Goal: Ask a question: Seek information or help from site administrators or community

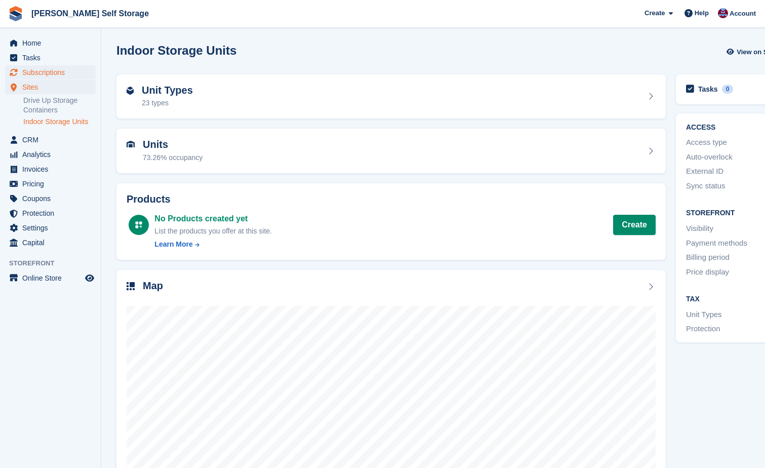
scroll to position [51, 0]
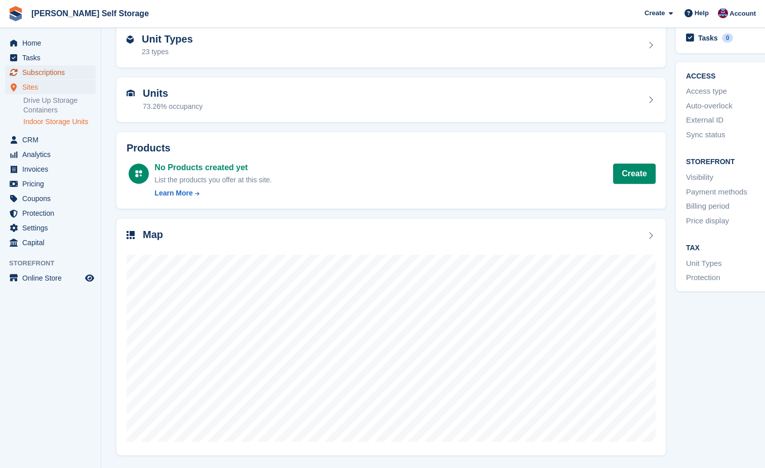
click at [39, 73] on span "Subscriptions" at bounding box center [52, 72] width 61 height 14
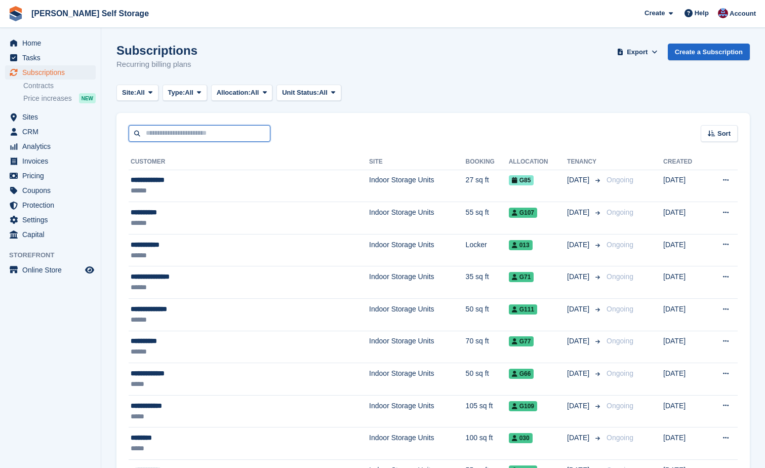
click at [156, 135] on input "text" at bounding box center [200, 133] width 142 height 17
type input "**********"
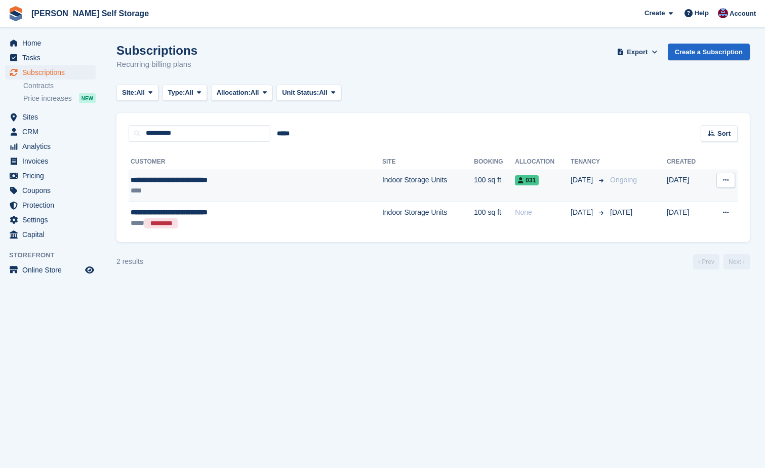
click at [382, 180] on td "Indoor Storage Units" at bounding box center [428, 186] width 92 height 32
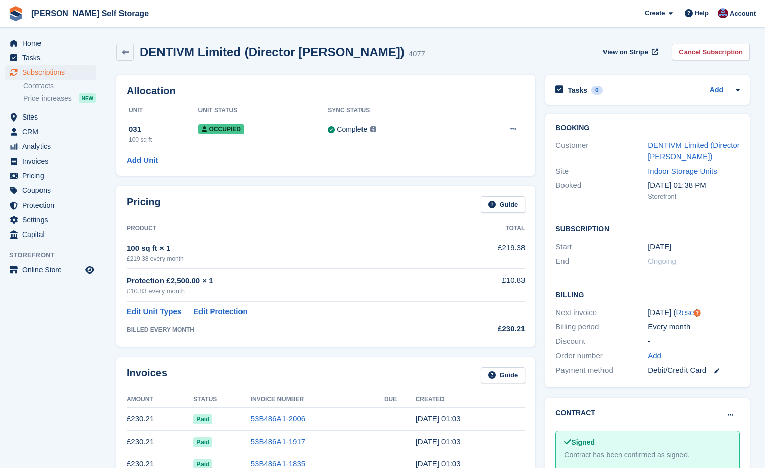
scroll to position [51, 0]
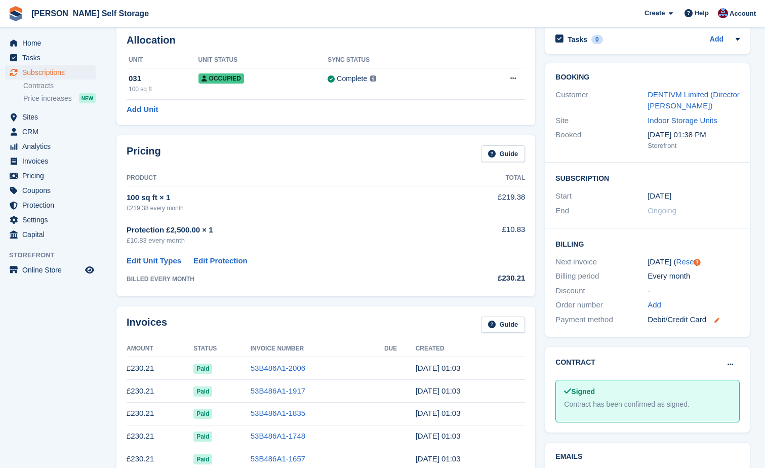
click at [718, 318] on icon at bounding box center [717, 320] width 5 height 5
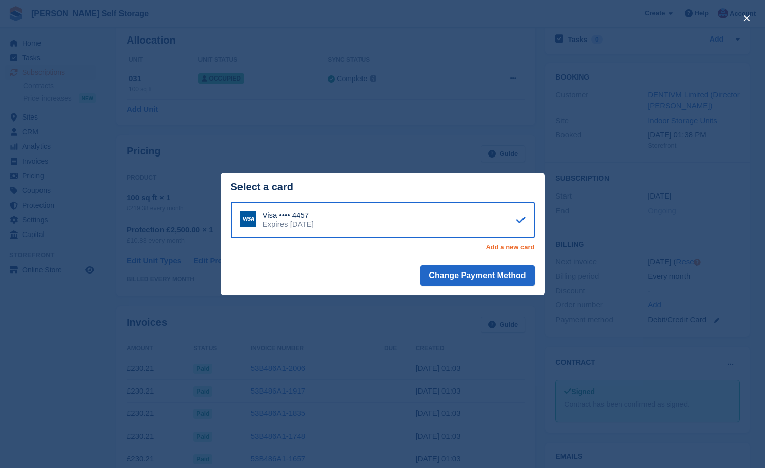
click at [509, 244] on link "Add a new card" at bounding box center [510, 247] width 49 height 8
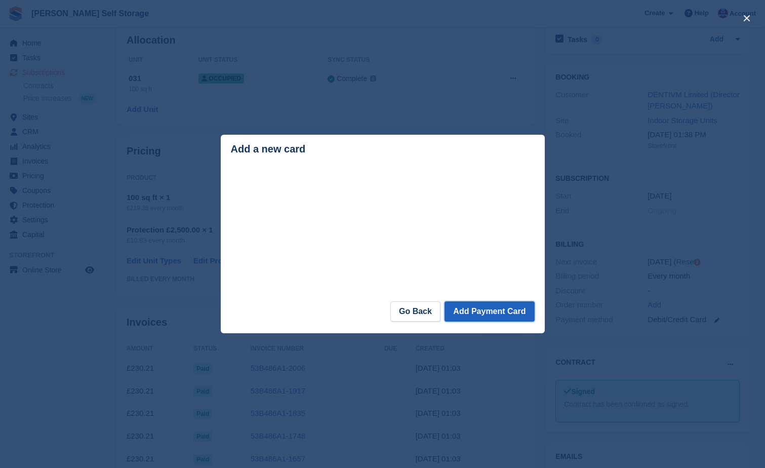
click at [497, 310] on button "Add Payment Card" at bounding box center [490, 311] width 90 height 20
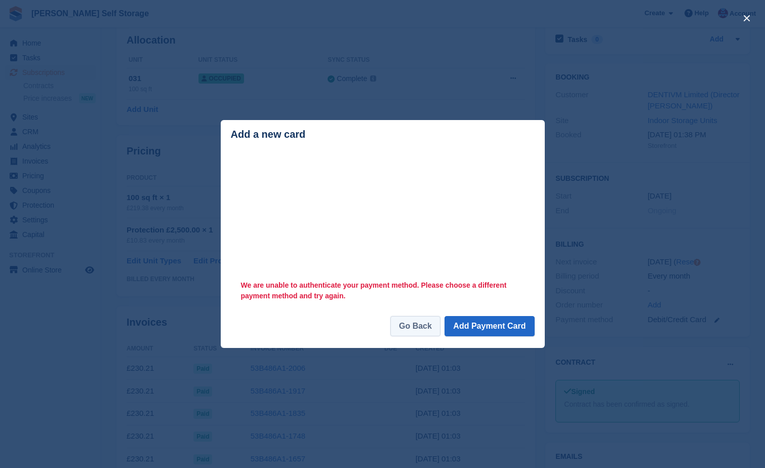
click at [402, 324] on link "Go Back" at bounding box center [415, 326] width 50 height 20
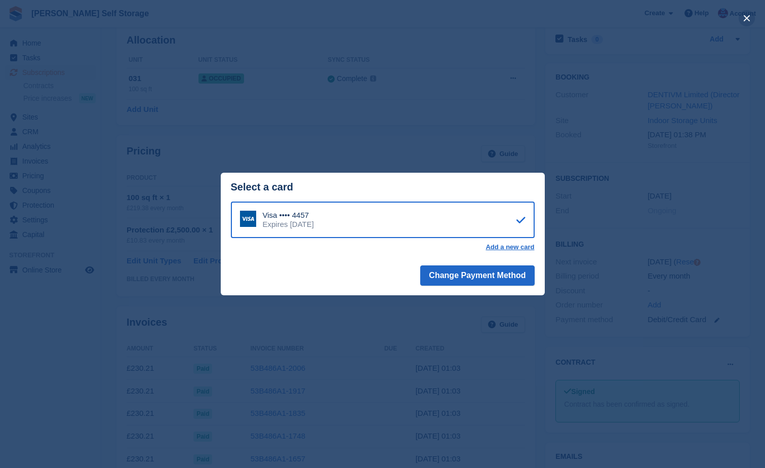
click at [746, 17] on button "close" at bounding box center [747, 18] width 16 height 16
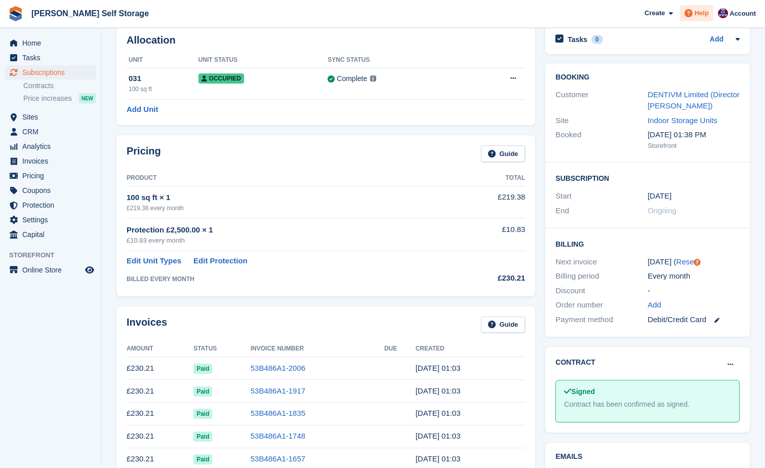
click at [699, 13] on span "Help" at bounding box center [702, 13] width 14 height 10
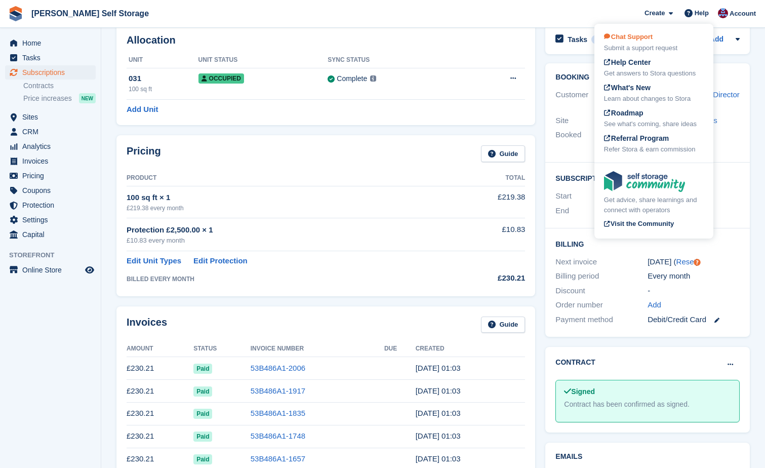
click at [624, 36] on span "Chat Support" at bounding box center [628, 37] width 49 height 8
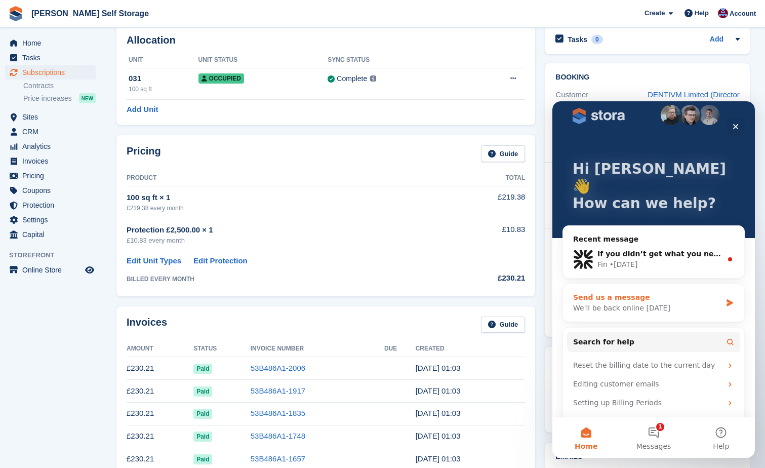
scroll to position [19, 0]
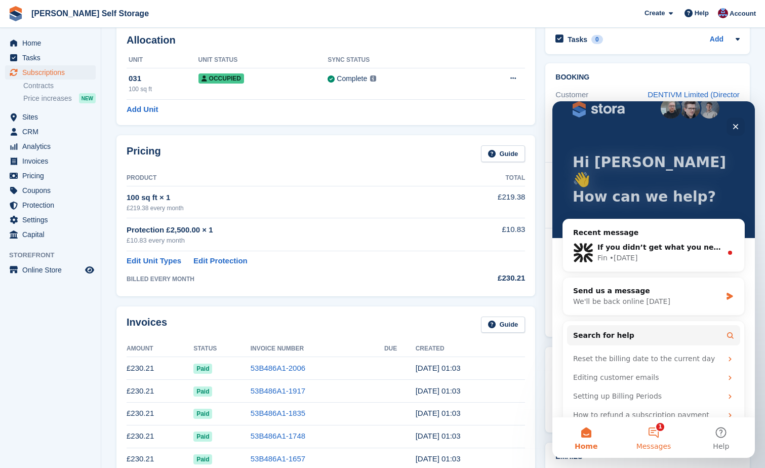
click at [650, 432] on button "1 Messages" at bounding box center [653, 437] width 67 height 41
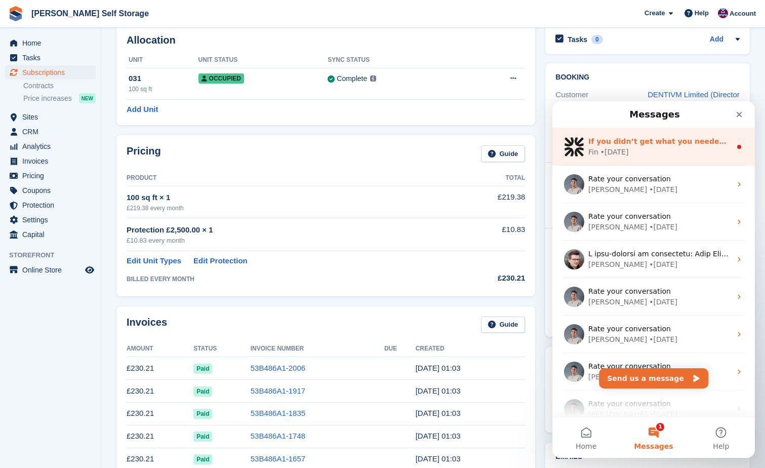
click at [648, 142] on span "If you didn’t get what you needed, reply here to continue the conversation." at bounding box center [739, 141] width 303 height 8
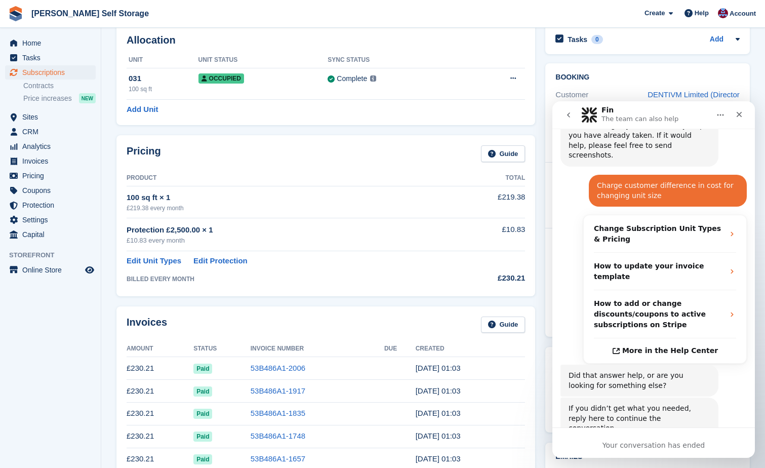
scroll to position [217, 0]
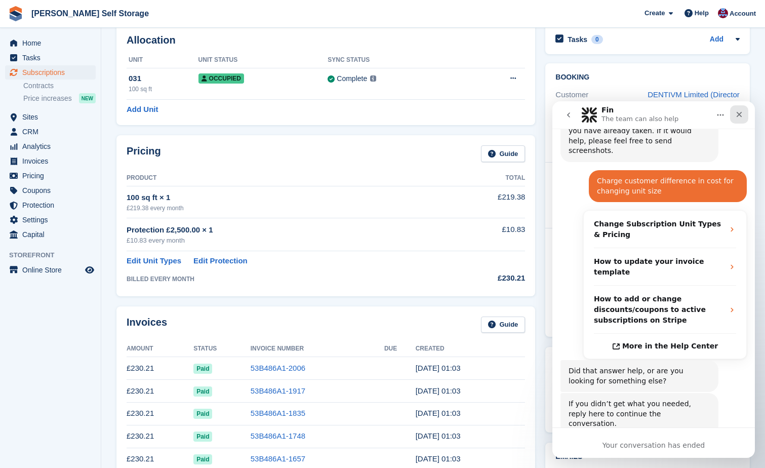
click at [738, 109] on div "Close" at bounding box center [739, 114] width 18 height 18
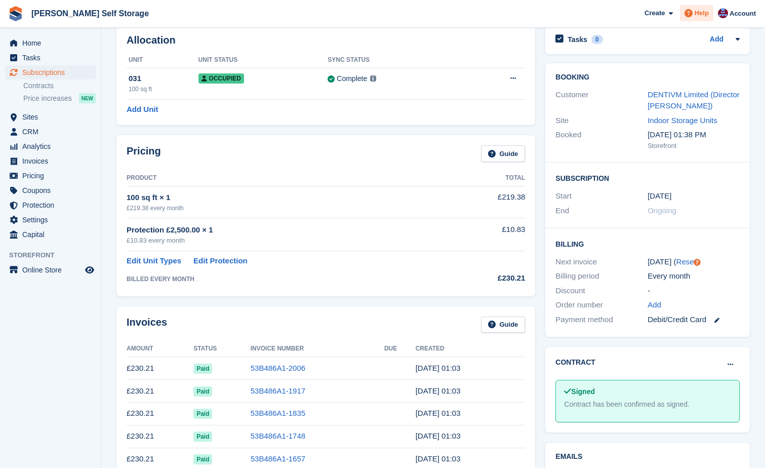
click at [709, 16] on span "Help" at bounding box center [702, 13] width 14 height 10
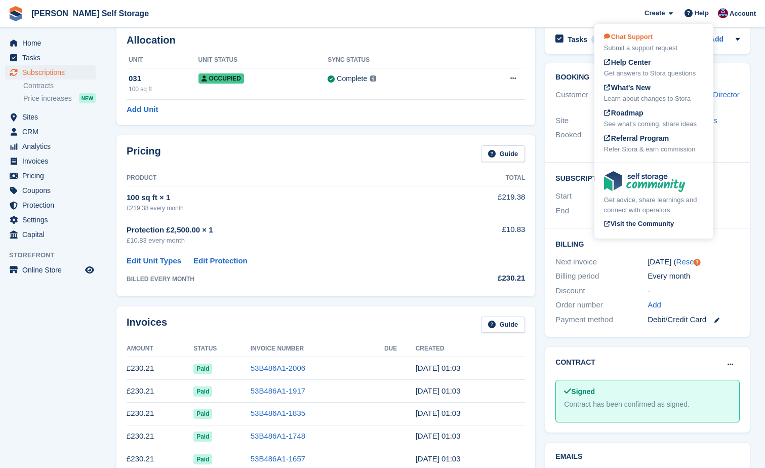
click at [638, 36] on span "Chat Support" at bounding box center [628, 37] width 49 height 8
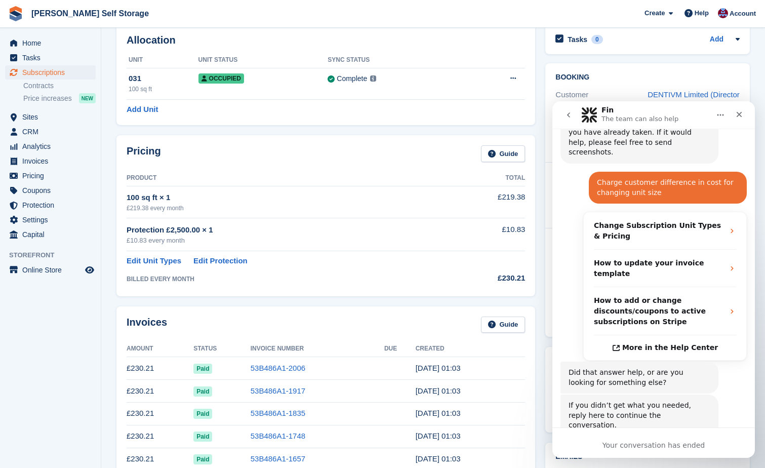
click at [570, 112] on icon "go back" at bounding box center [569, 115] width 8 height 8
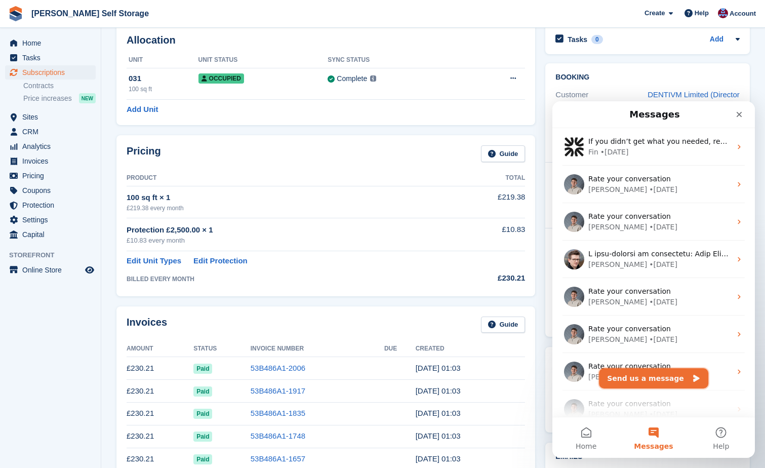
click at [636, 376] on button "Send us a message" at bounding box center [653, 378] width 109 height 20
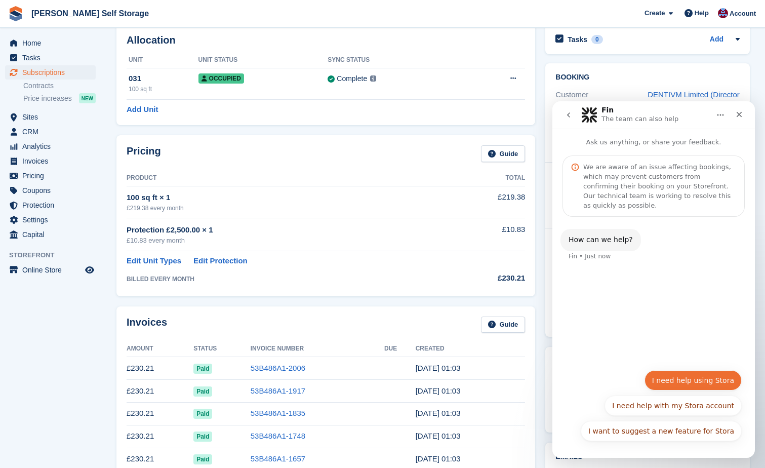
click at [707, 378] on button "I need help using Stora" at bounding box center [693, 380] width 97 height 20
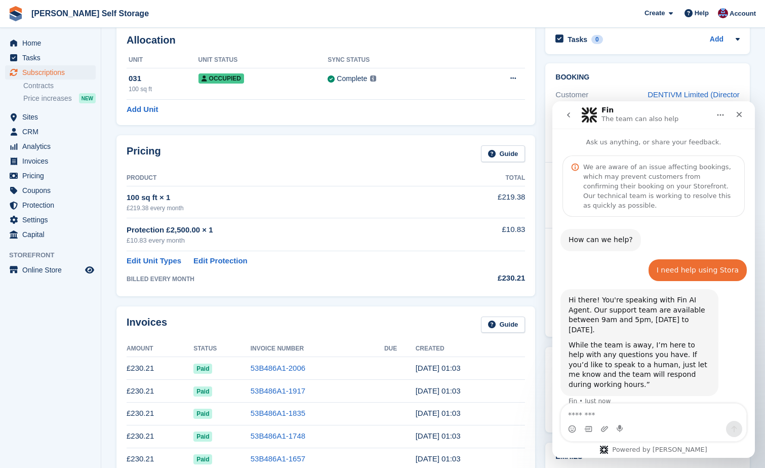
scroll to position [22, 0]
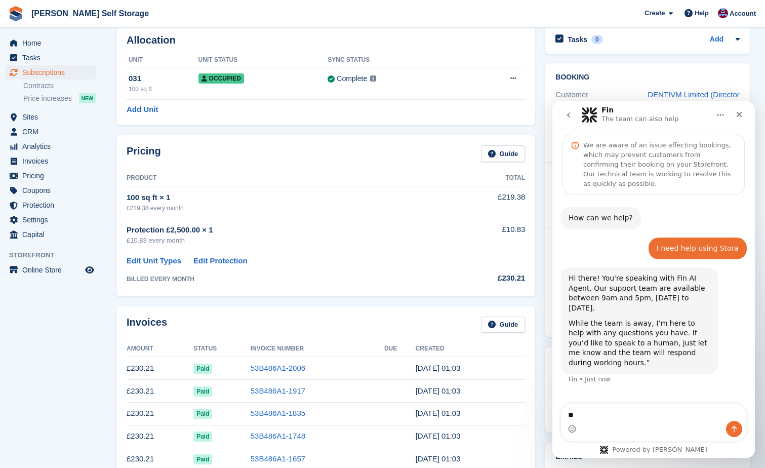
type textarea "*"
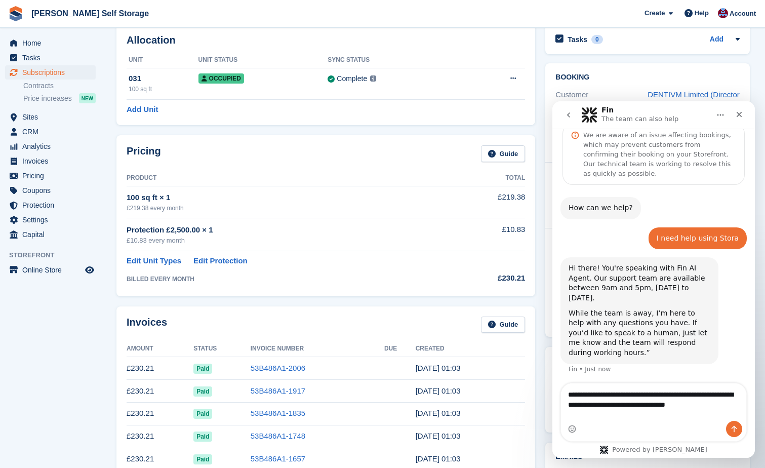
scroll to position [42, 0]
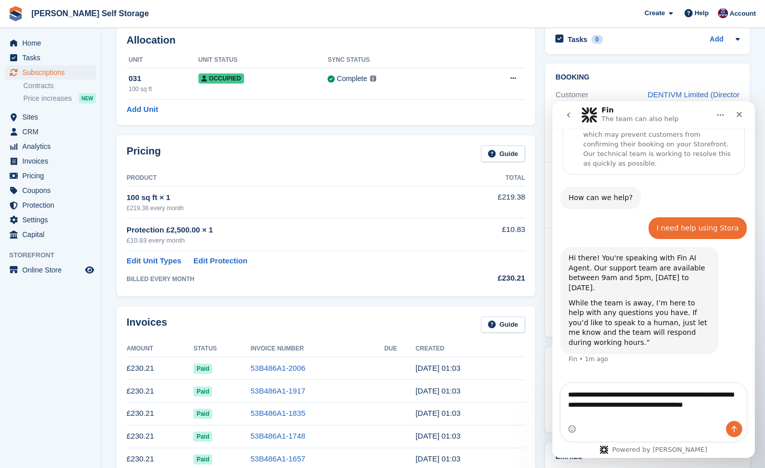
click at [591, 415] on textarea "**********" at bounding box center [653, 401] width 185 height 37
click at [615, 412] on textarea "**********" at bounding box center [653, 401] width 185 height 37
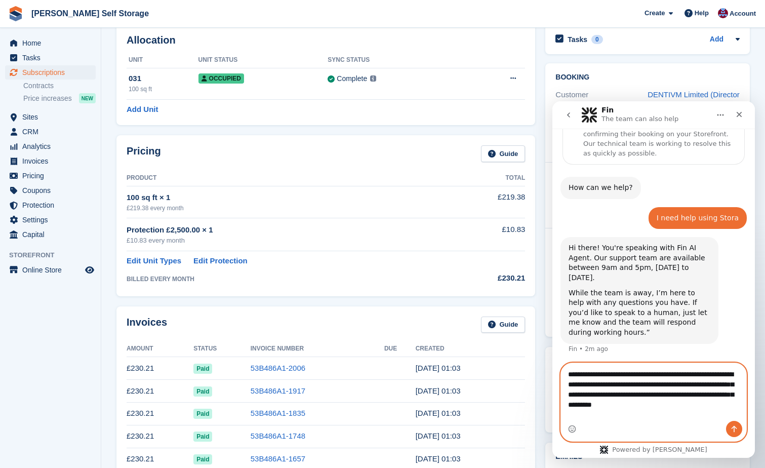
scroll to position [62, 0]
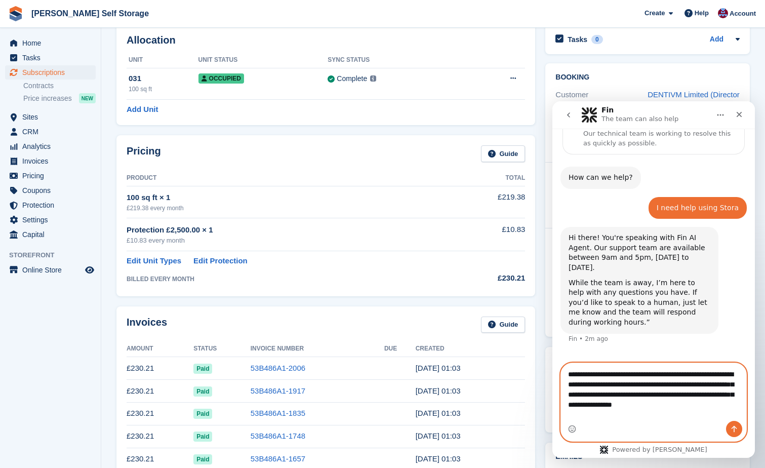
type textarea "**********"
click at [735, 428] on icon "Send a message…" at bounding box center [734, 429] width 8 height 8
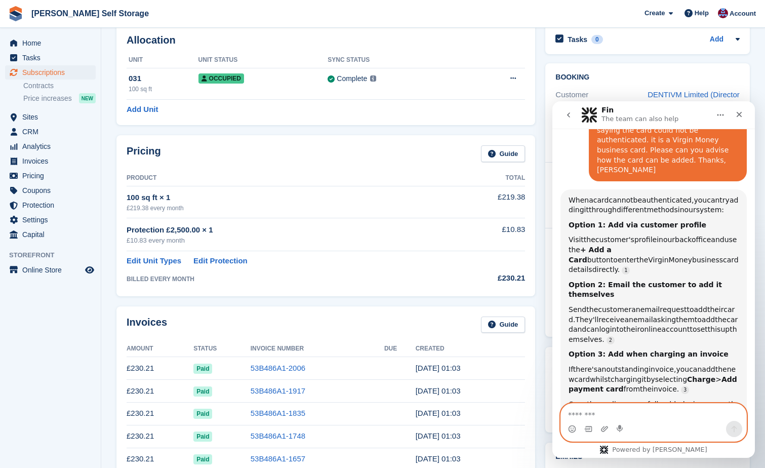
scroll to position [309, 0]
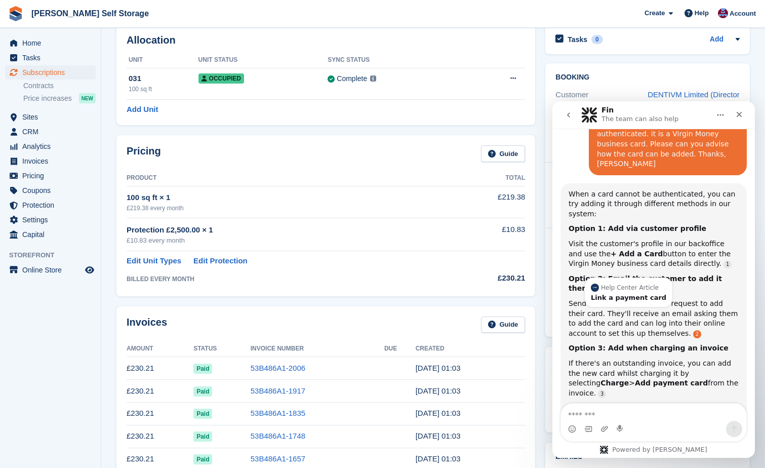
click at [693, 330] on link "Source reference 9271525:" at bounding box center [697, 334] width 8 height 8
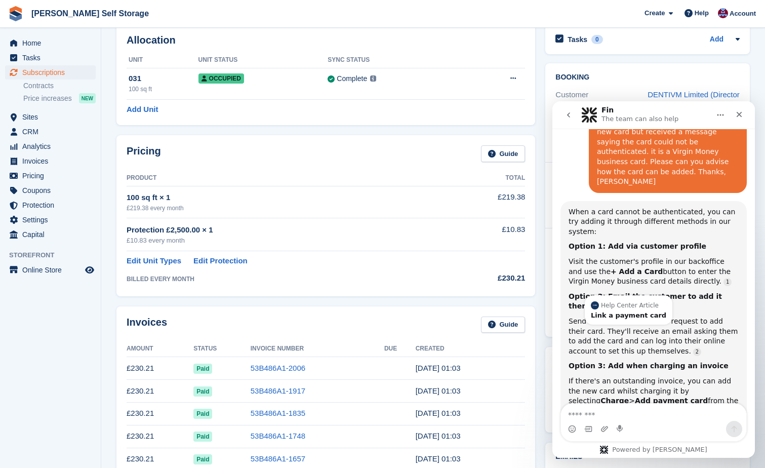
scroll to position [265, 0]
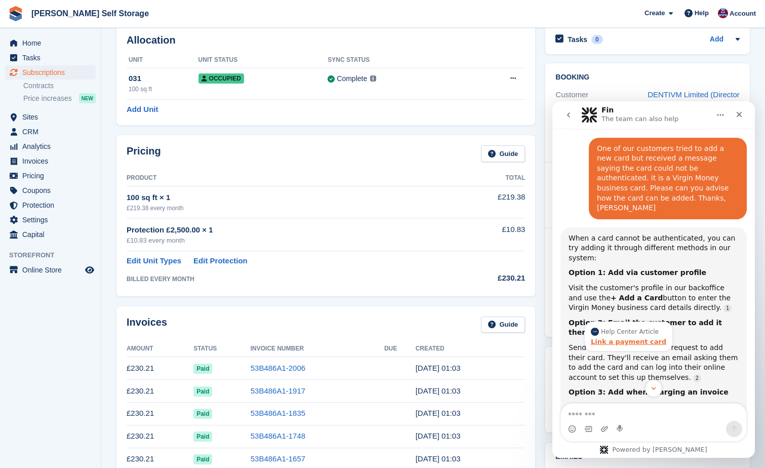
click at [607, 338] on div "Link a payment card" at bounding box center [628, 341] width 75 height 7
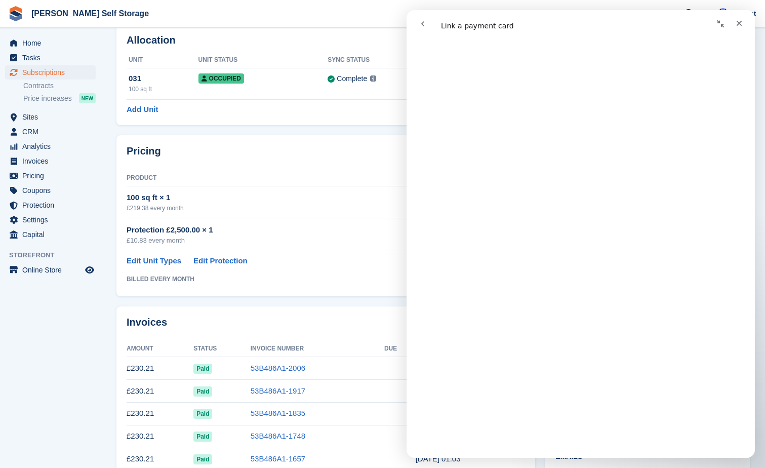
scroll to position [101, 0]
click at [741, 23] on icon "Close" at bounding box center [739, 23] width 8 height 8
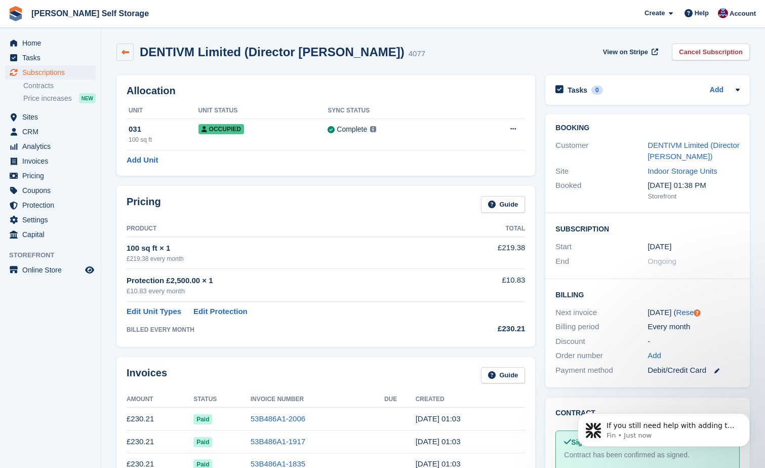
scroll to position [0, 0]
click at [656, 358] on link "Add" at bounding box center [655, 356] width 14 height 12
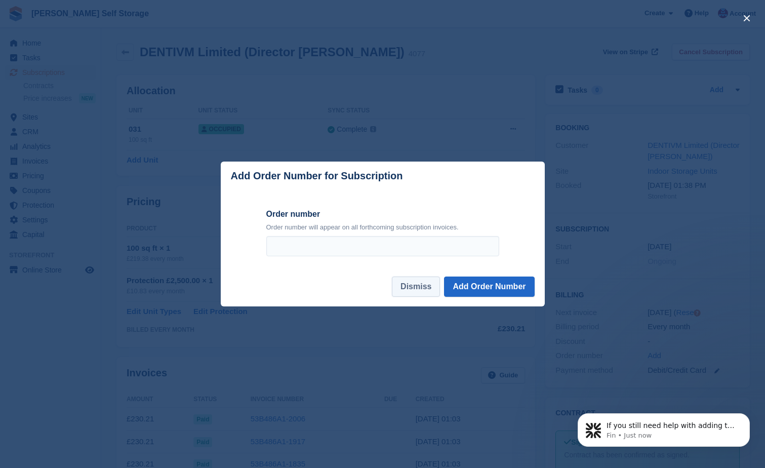
click at [419, 293] on button "Dismiss" at bounding box center [416, 287] width 48 height 20
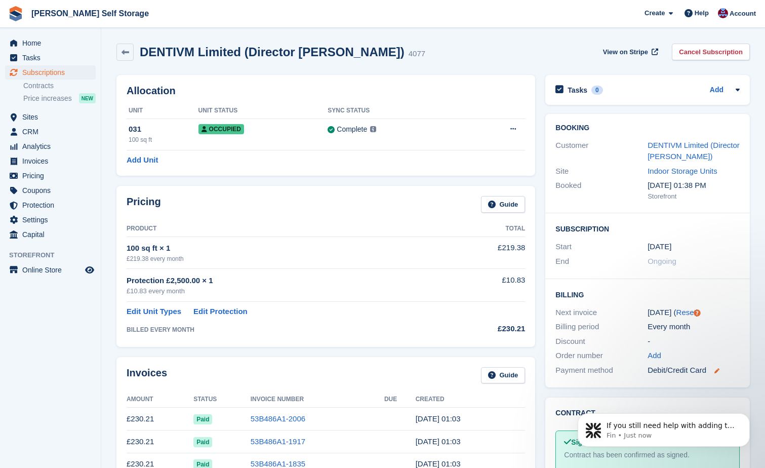
click at [719, 370] on icon at bounding box center [717, 370] width 5 height 5
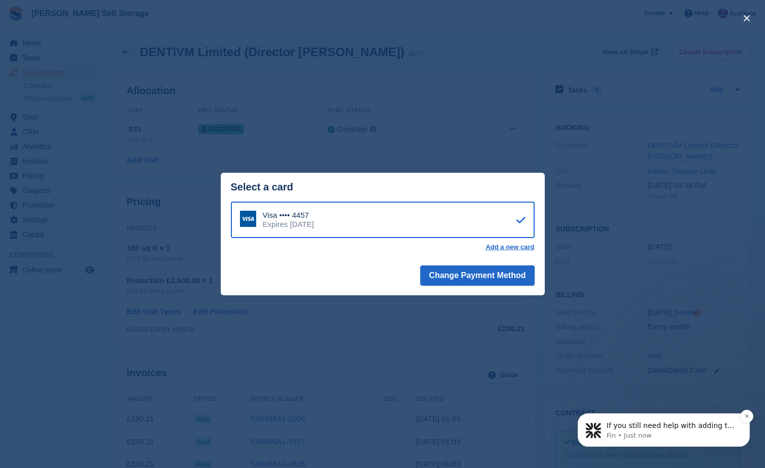
click at [639, 427] on p "If you still need help with adding the Virgin Money business card or have any o…" at bounding box center [672, 426] width 131 height 10
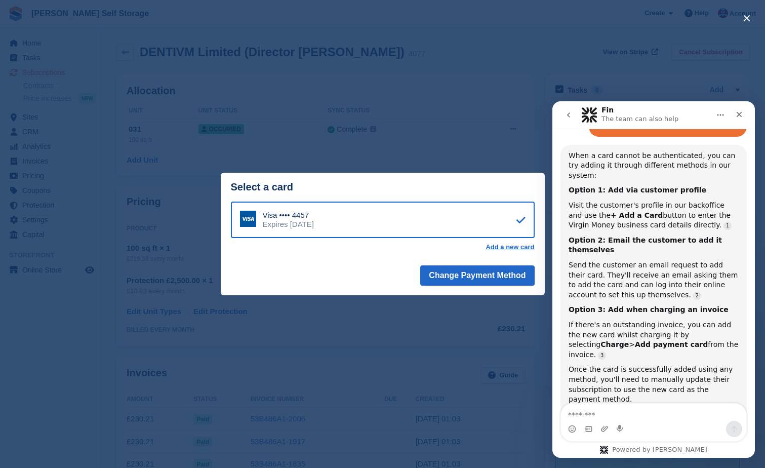
scroll to position [344, 0]
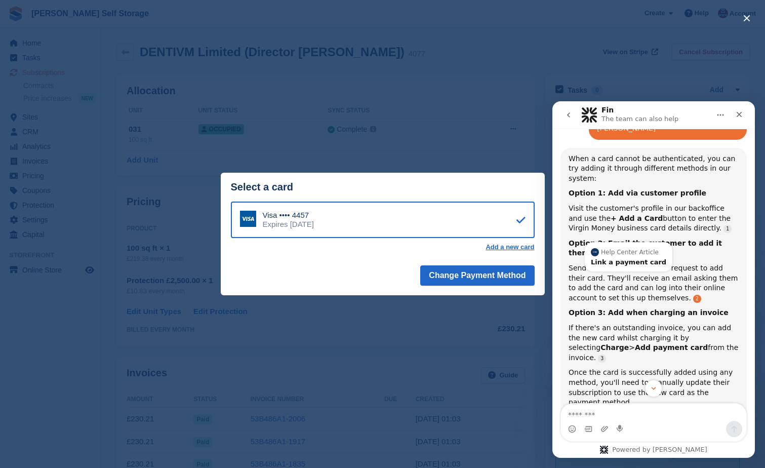
click at [693, 295] on link "Source reference 9271525:" at bounding box center [697, 299] width 8 height 8
click at [620, 259] on div "Link a payment card" at bounding box center [628, 262] width 75 height 7
click at [623, 259] on div "Link a payment card" at bounding box center [628, 262] width 75 height 7
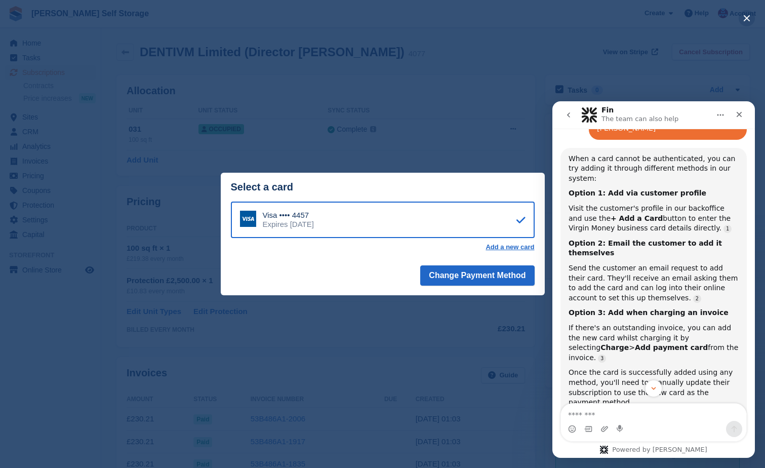
click at [746, 22] on button "close" at bounding box center [747, 18] width 16 height 16
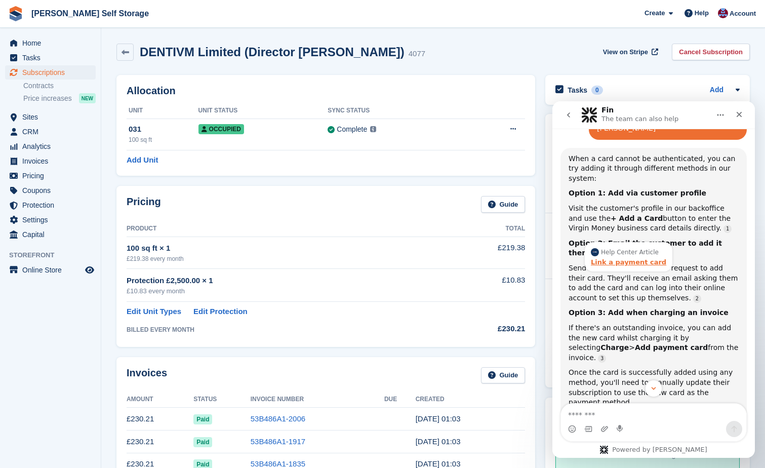
click at [626, 259] on div "Link a payment card" at bounding box center [628, 262] width 75 height 7
drag, startPoint x: 626, startPoint y: 211, endPoint x: 615, endPoint y: 201, distance: 14.7
click at [615, 248] on div "Help Center Article" at bounding box center [628, 252] width 75 height 8
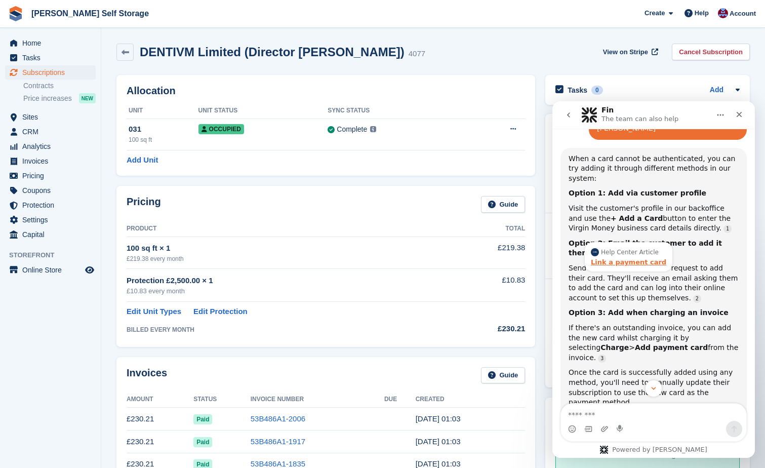
click at [599, 259] on div "Link a payment card" at bounding box center [628, 262] width 75 height 7
click at [601, 259] on div "Link a payment card" at bounding box center [628, 262] width 75 height 7
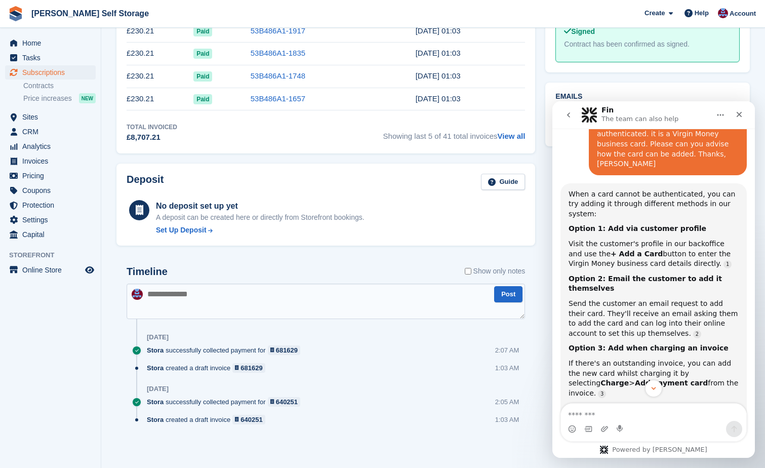
scroll to position [355, 0]
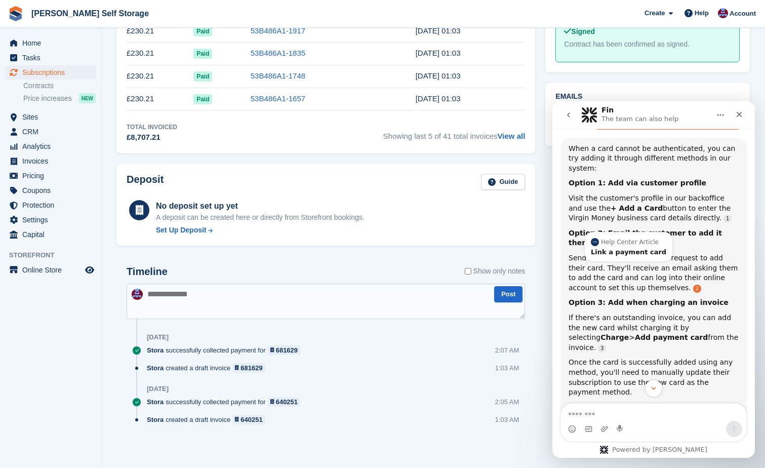
click at [693, 285] on link "Source reference 9271525:" at bounding box center [697, 289] width 8 height 8
click at [618, 249] on div "Link a payment card" at bounding box center [628, 252] width 75 height 7
click at [608, 249] on div "Link a payment card" at bounding box center [628, 252] width 75 height 7
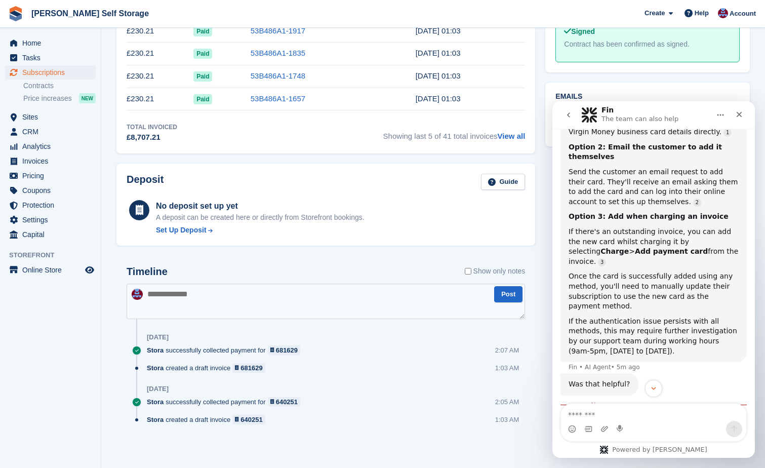
scroll to position [456, 0]
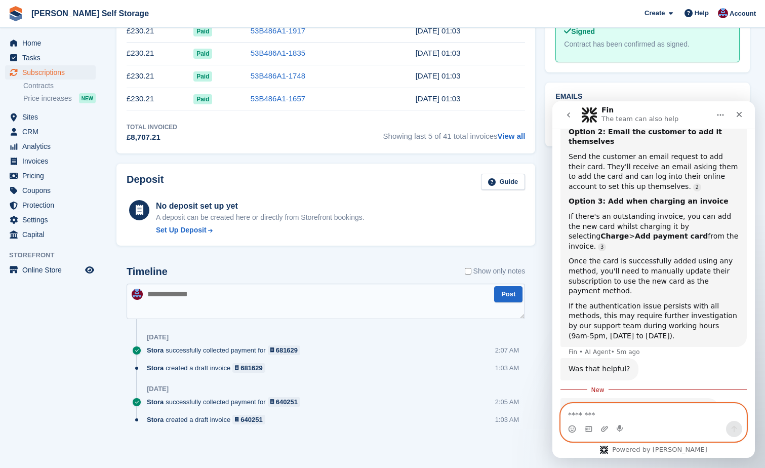
click at [575, 415] on textarea "Message…" at bounding box center [653, 412] width 185 height 17
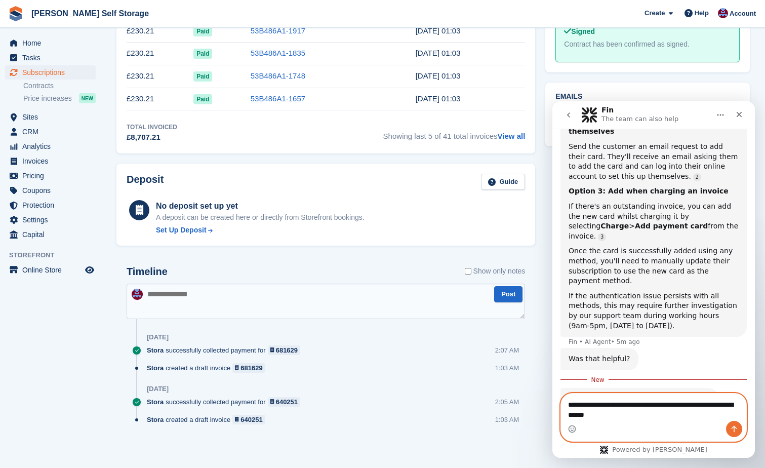
type textarea "**********"
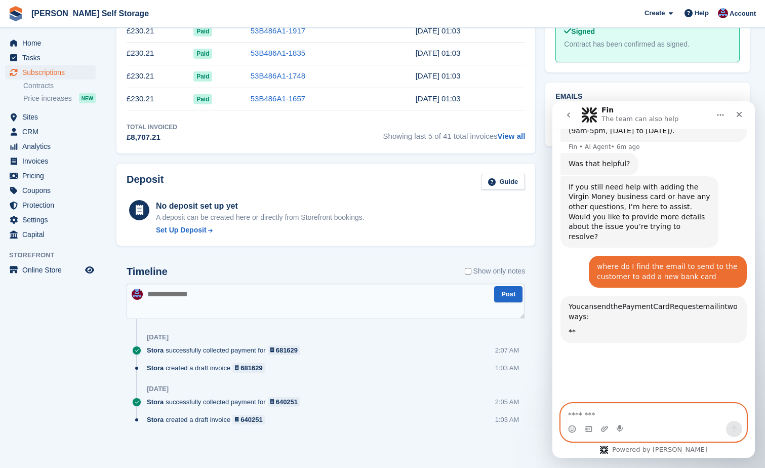
scroll to position [703, 0]
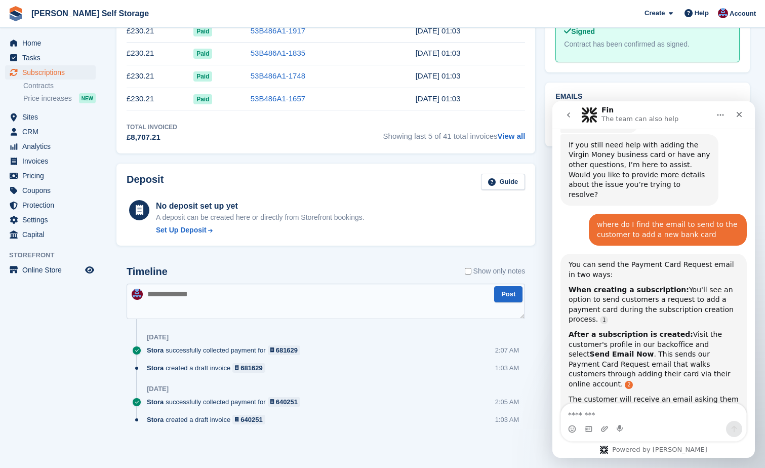
click at [625, 381] on link "Source reference 104666660:" at bounding box center [629, 385] width 8 height 8
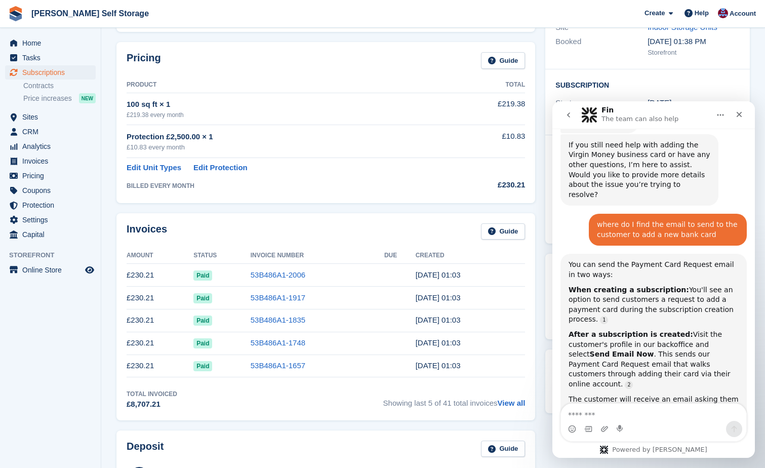
scroll to position [0, 0]
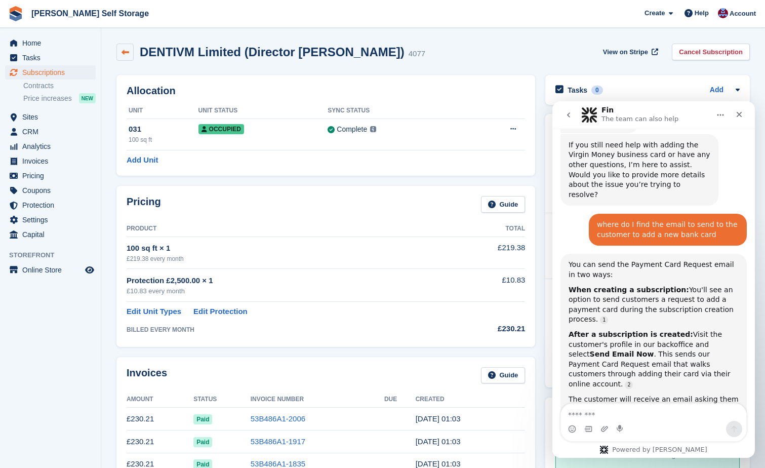
click at [125, 53] on icon at bounding box center [126, 53] width 8 height 8
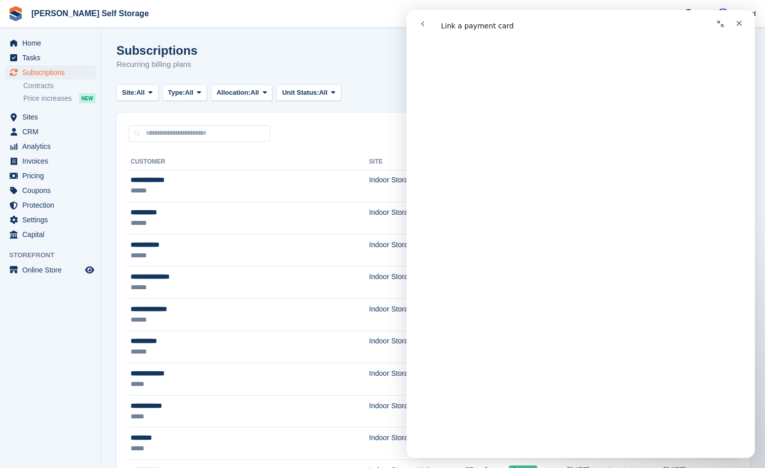
scroll to position [815, 0]
click at [155, 134] on input "text" at bounding box center [200, 133] width 142 height 17
type input "******"
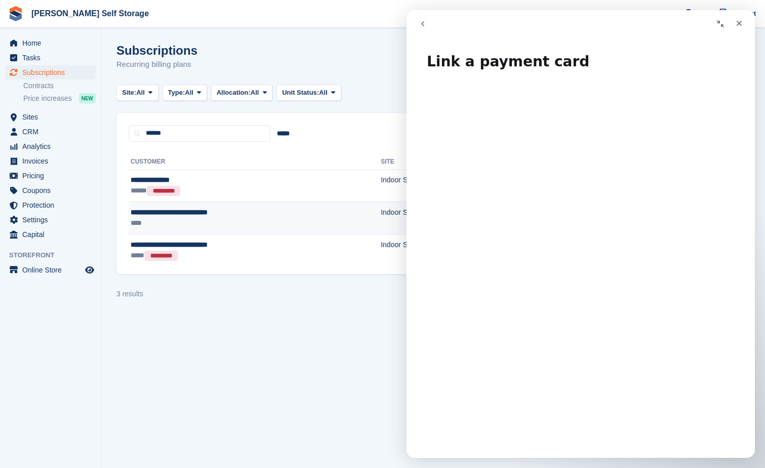
click at [196, 215] on span "**********" at bounding box center [169, 212] width 77 height 7
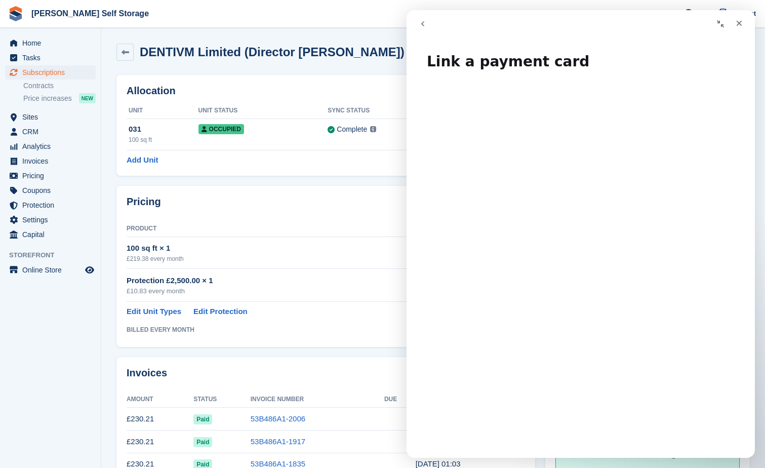
drag, startPoint x: 632, startPoint y: 27, endPoint x: 723, endPoint y: 36, distance: 91.7
click at [728, 36] on nav "Intercom messenger" at bounding box center [581, 23] width 348 height 27
click at [720, 25] on icon "Collapse window" at bounding box center [721, 24] width 8 height 8
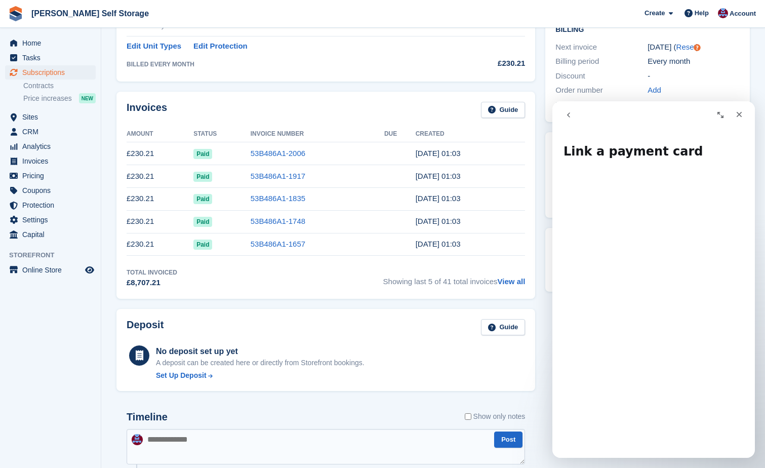
scroll to position [259, 0]
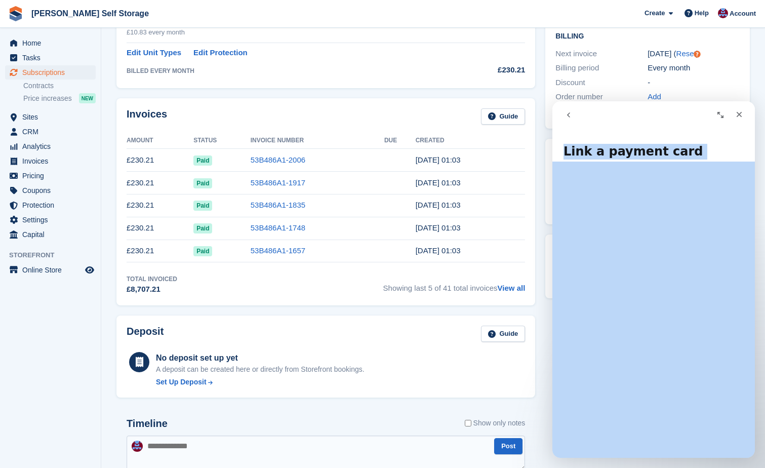
drag, startPoint x: 681, startPoint y: 114, endPoint x: 855, endPoint y: 171, distance: 183.9
click html "Link a payment card Link a payment card Did this answer your question? 😞 😐 😃 Op…"
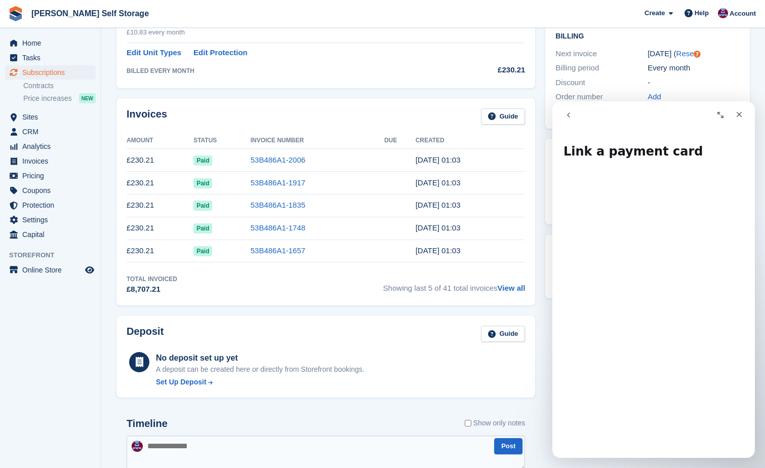
click at [638, 125] on nav "Intercom messenger" at bounding box center [654, 114] width 203 height 27
click at [570, 117] on icon "go back" at bounding box center [569, 115] width 8 height 8
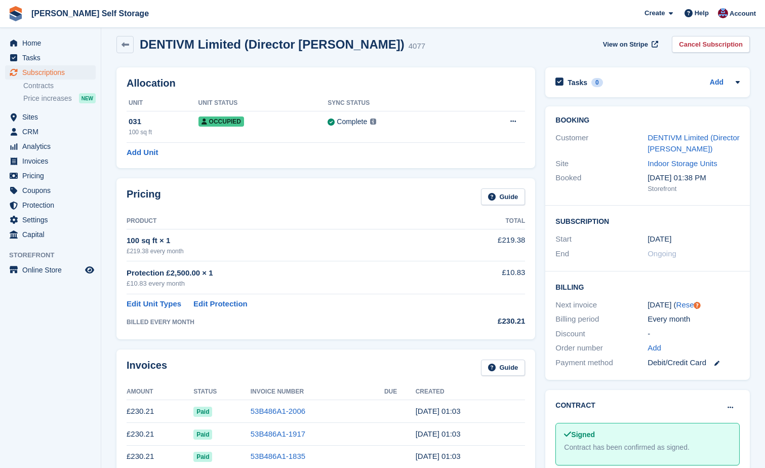
scroll to position [6, 0]
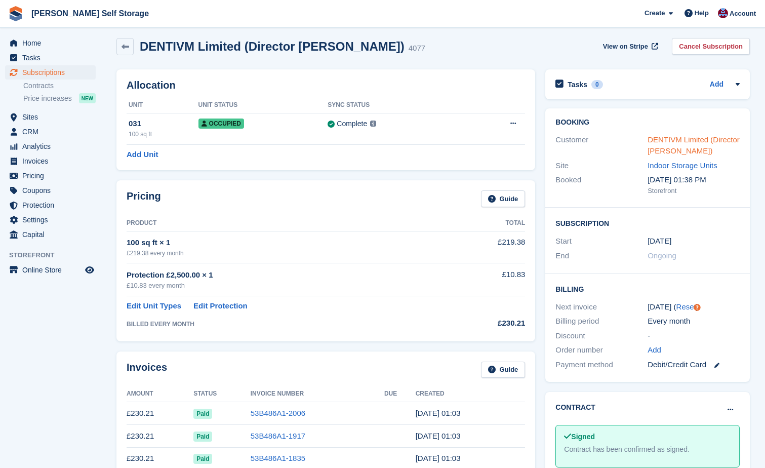
click at [667, 143] on link "DENTIVM Limited (Director [PERSON_NAME])" at bounding box center [694, 145] width 92 height 20
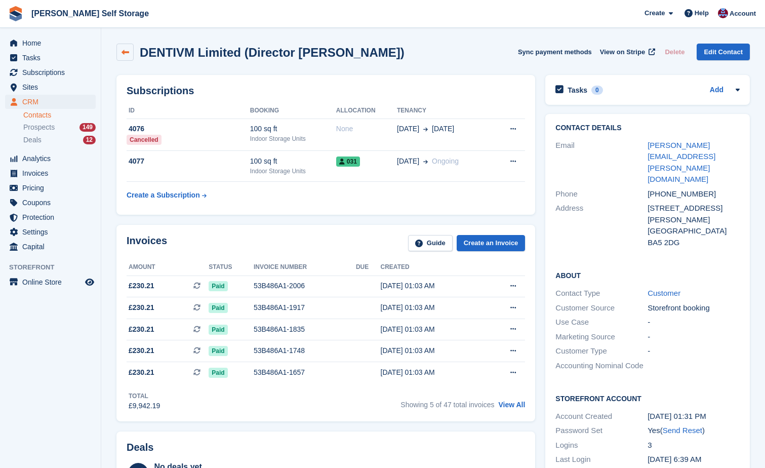
click at [122, 50] on icon at bounding box center [126, 53] width 8 height 8
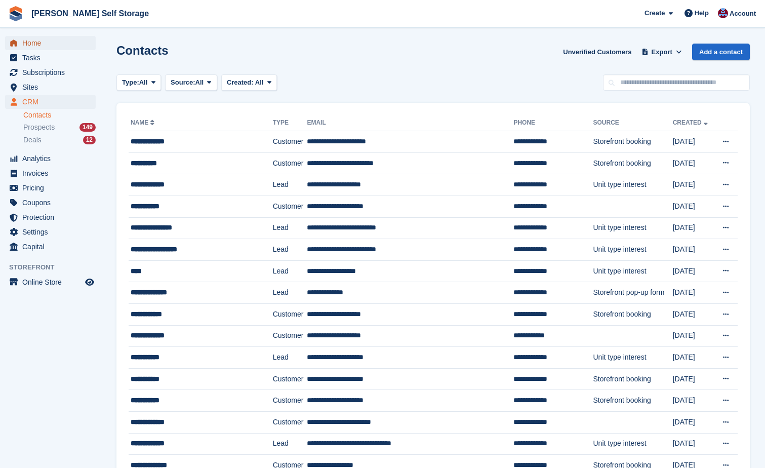
click at [26, 43] on span "Home" at bounding box center [52, 43] width 61 height 14
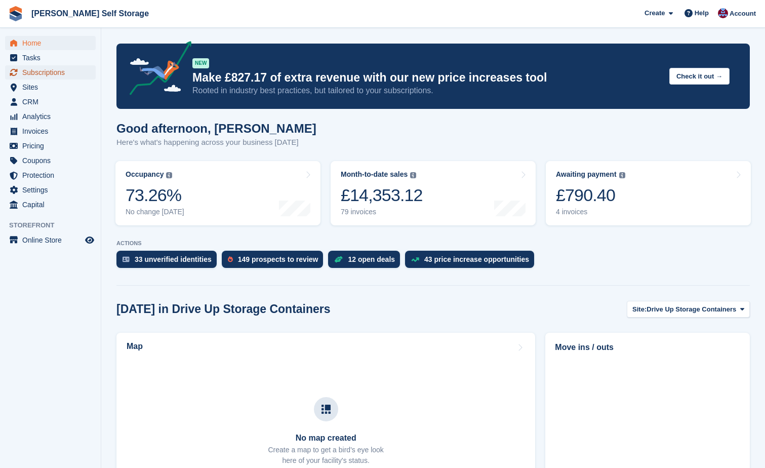
click at [49, 70] on span "Subscriptions" at bounding box center [52, 72] width 61 height 14
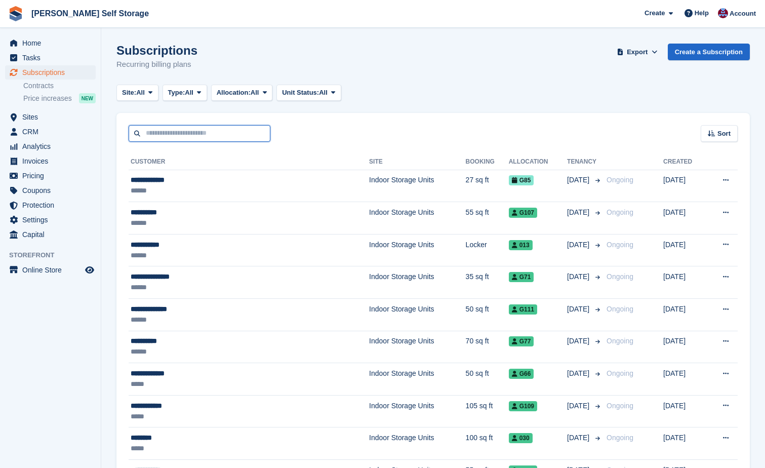
click at [143, 133] on input "text" at bounding box center [200, 133] width 142 height 17
type input "**********"
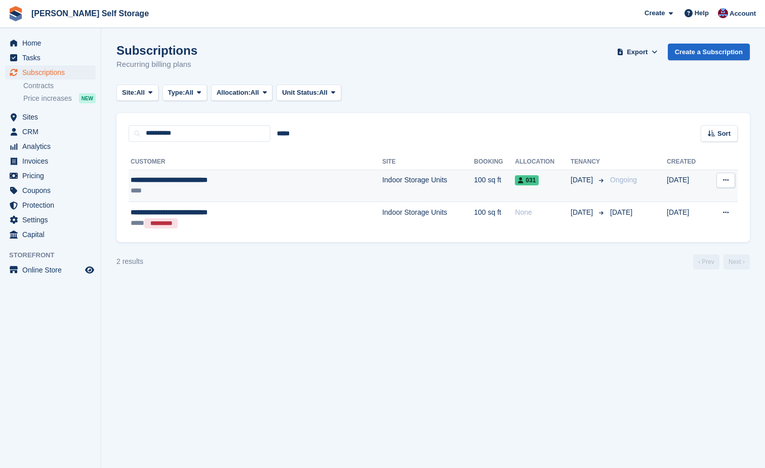
click at [728, 181] on icon at bounding box center [726, 180] width 6 height 7
click at [690, 195] on p "View customer" at bounding box center [687, 199] width 88 height 13
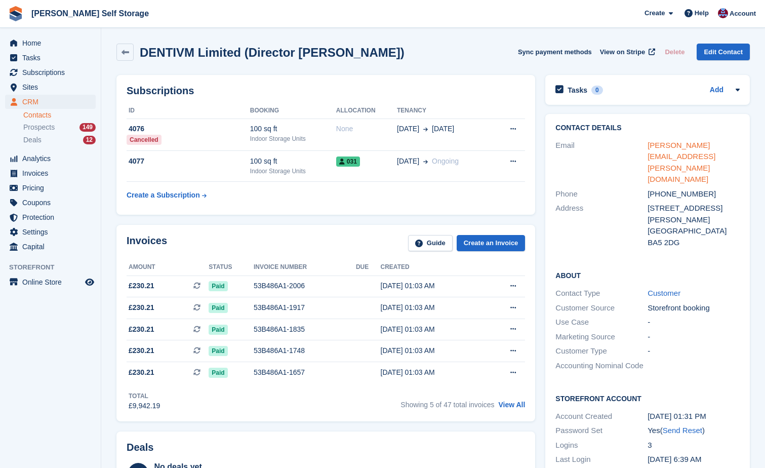
click at [681, 145] on link "[PERSON_NAME][EMAIL_ADDRESS][PERSON_NAME][DOMAIN_NAME]" at bounding box center [682, 162] width 68 height 43
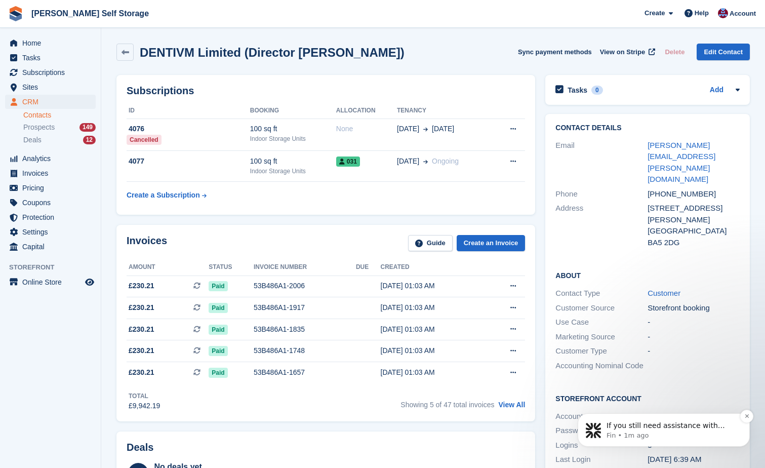
click at [642, 424] on p "If you still need assistance with sending the Payment Card Request email or hav…" at bounding box center [672, 426] width 131 height 10
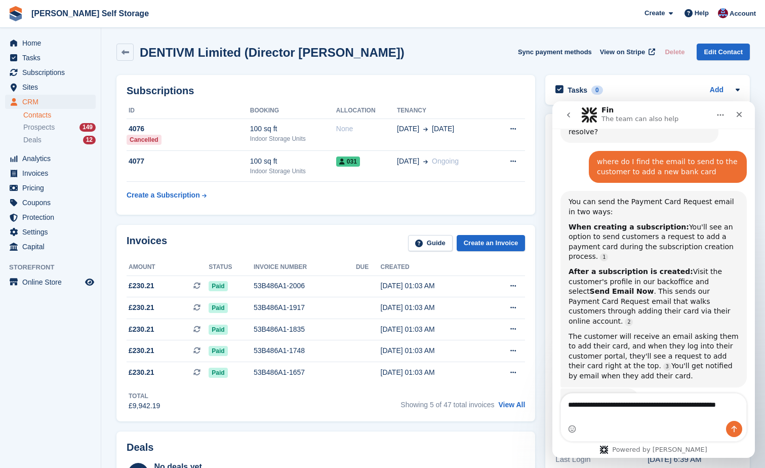
scroll to position [766, 0]
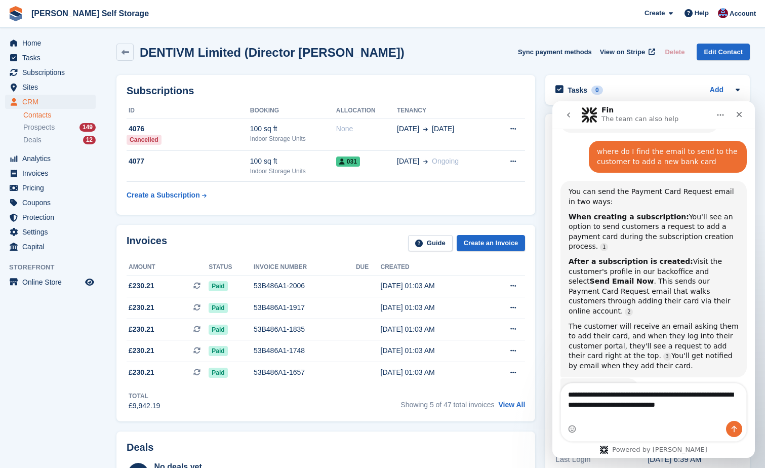
type textarea "**********"
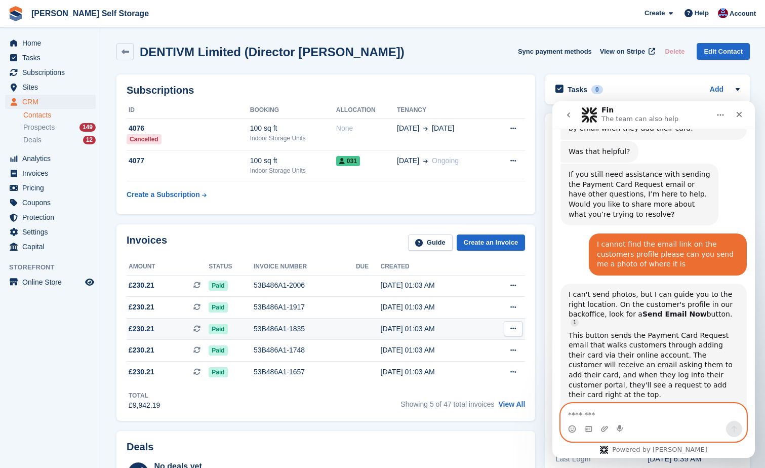
scroll to position [0, 0]
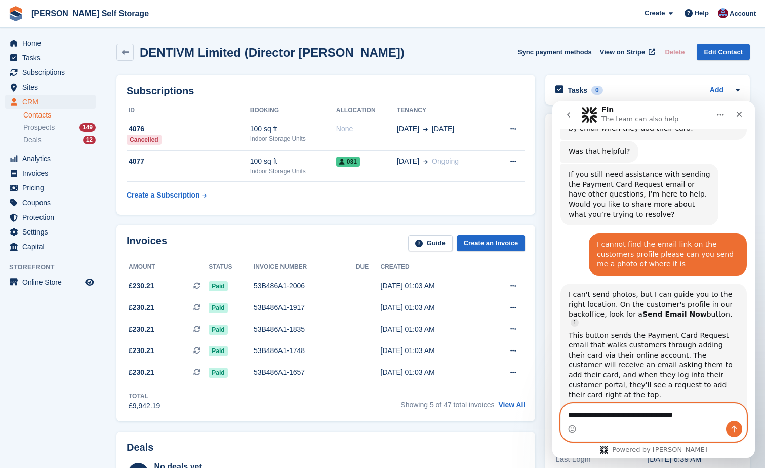
type textarea "**********"
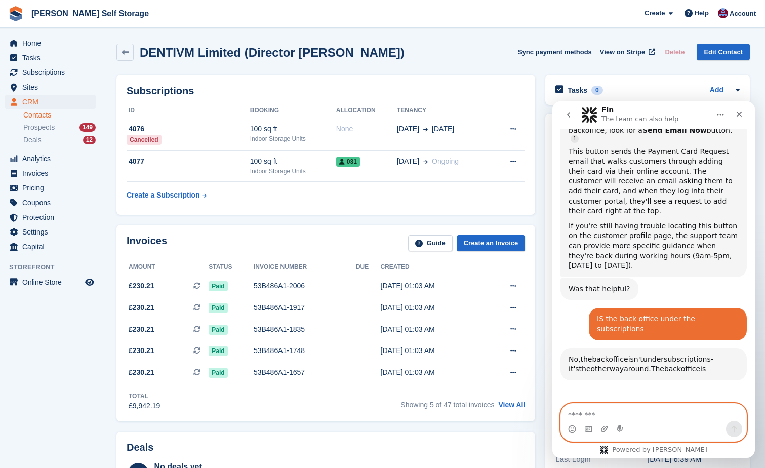
scroll to position [1236, 0]
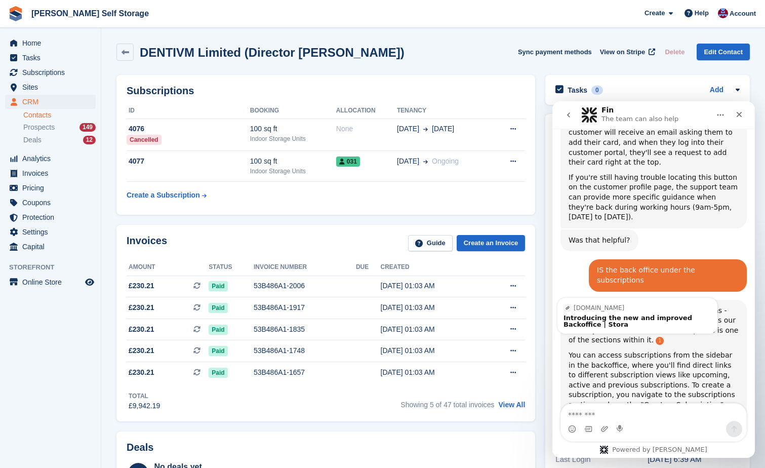
click at [656, 337] on link "Source reference 105377676:" at bounding box center [660, 341] width 8 height 8
click at [30, 40] on span "Home" at bounding box center [52, 43] width 61 height 14
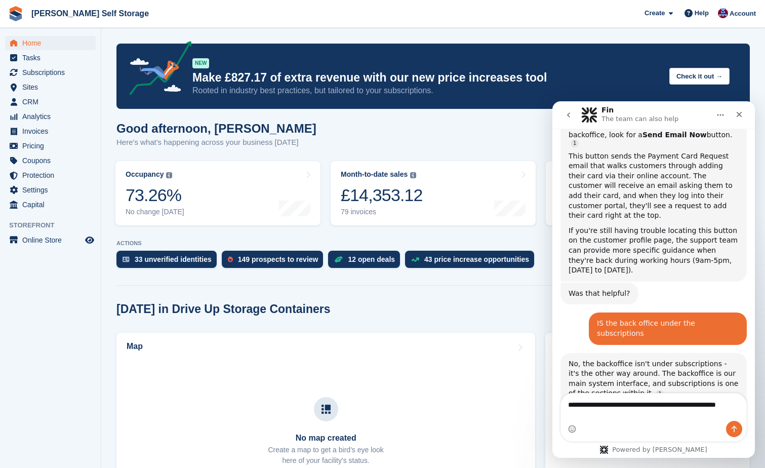
scroll to position [1194, 0]
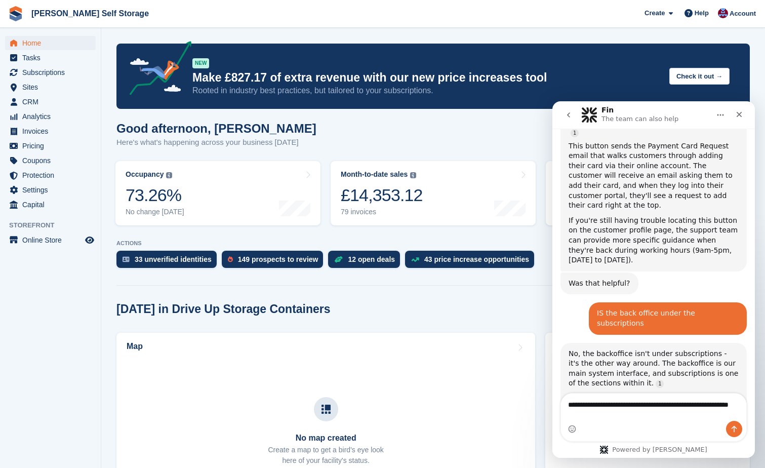
type textarea "**********"
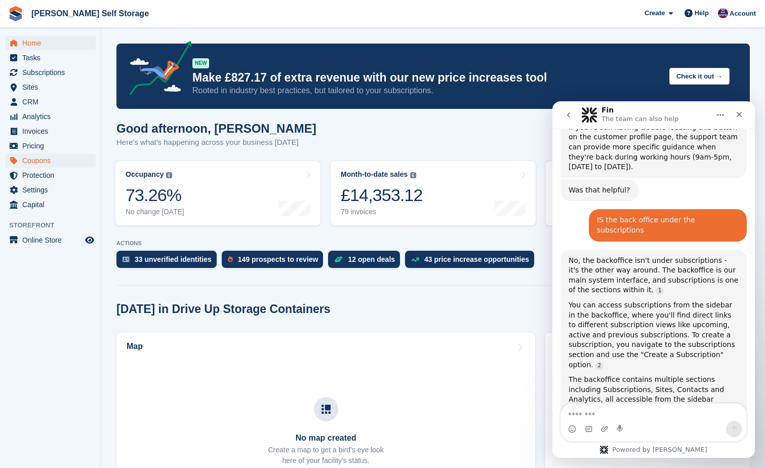
scroll to position [1448, 0]
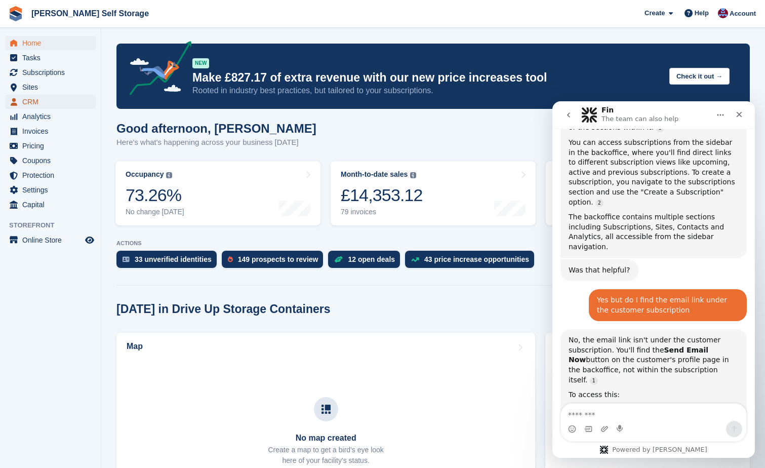
click at [31, 100] on span "CRM" at bounding box center [52, 102] width 61 height 14
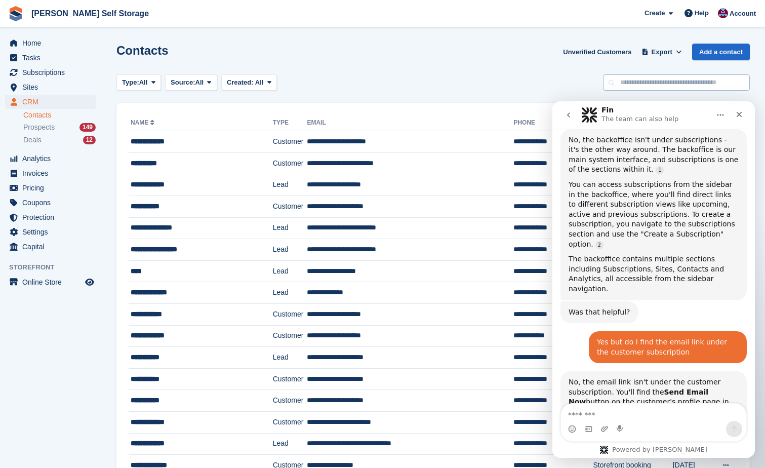
scroll to position [1414, 0]
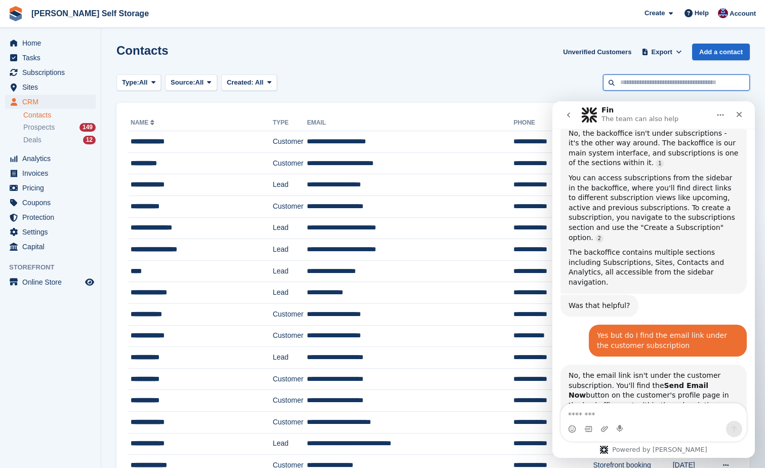
click at [624, 84] on input "text" at bounding box center [676, 82] width 147 height 17
type input "**********"
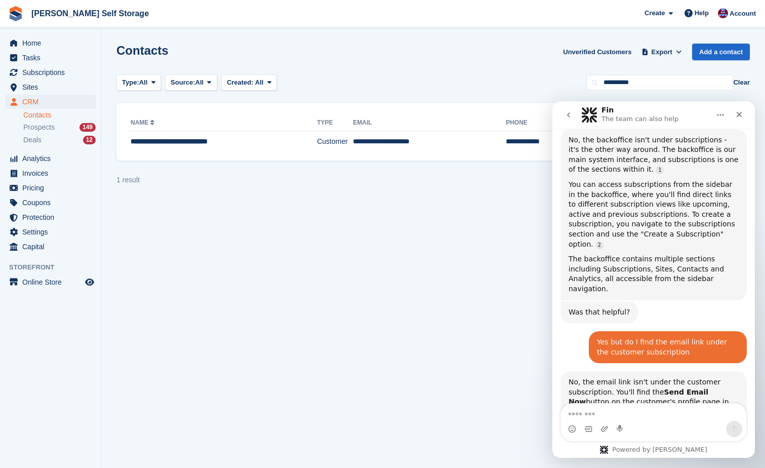
scroll to position [1414, 0]
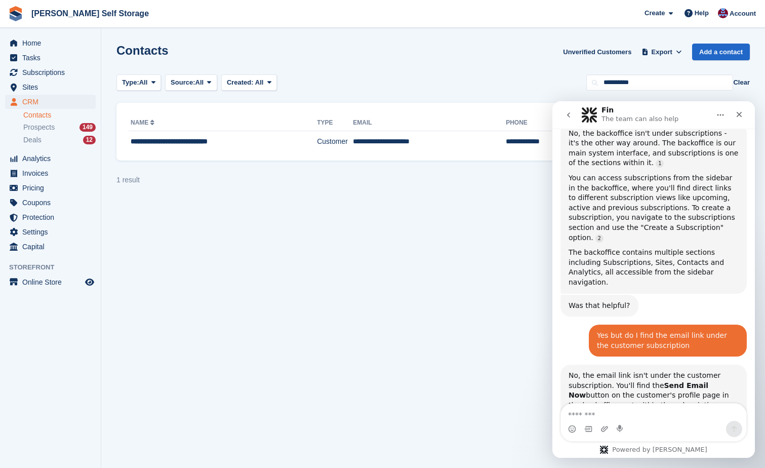
click at [566, 114] on icon "go back" at bounding box center [569, 115] width 8 height 8
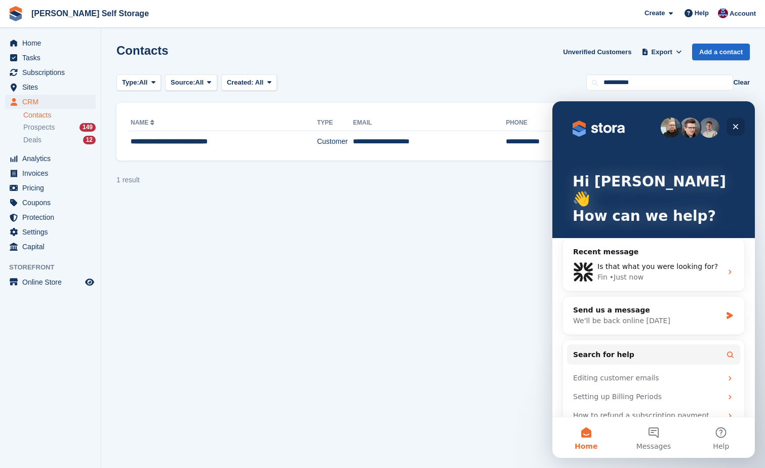
click at [737, 126] on icon "Close" at bounding box center [736, 127] width 6 height 6
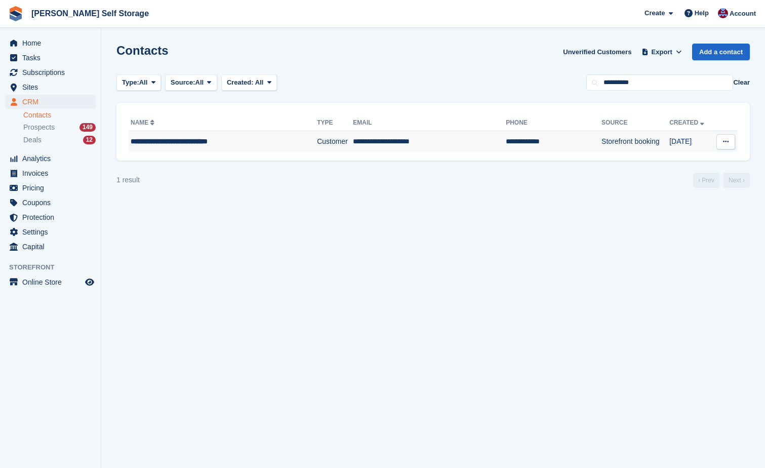
click at [729, 142] on icon at bounding box center [726, 141] width 6 height 7
click at [163, 140] on span "**********" at bounding box center [169, 141] width 77 height 7
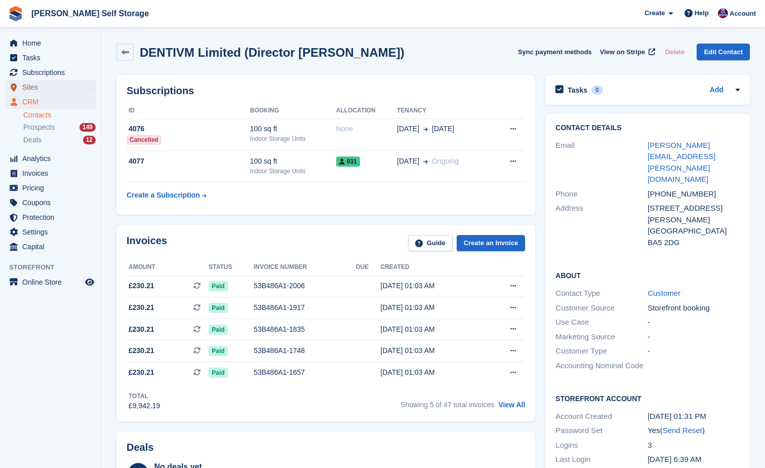
click at [30, 84] on span "Sites" at bounding box center [52, 87] width 61 height 14
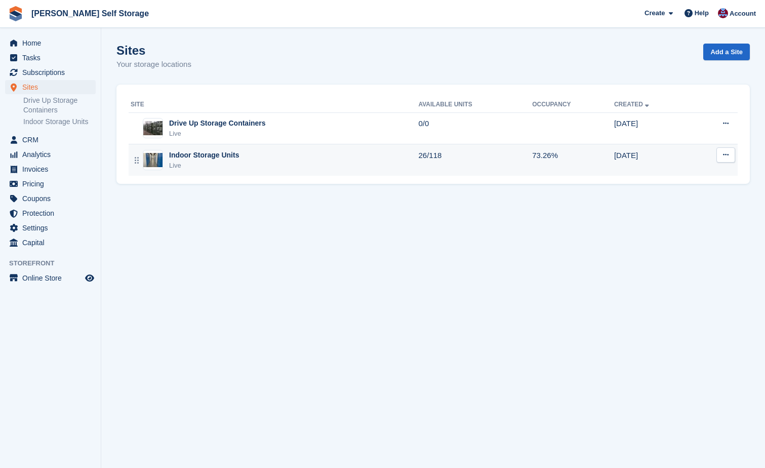
click at [196, 153] on div "Indoor Storage Units" at bounding box center [204, 155] width 70 height 11
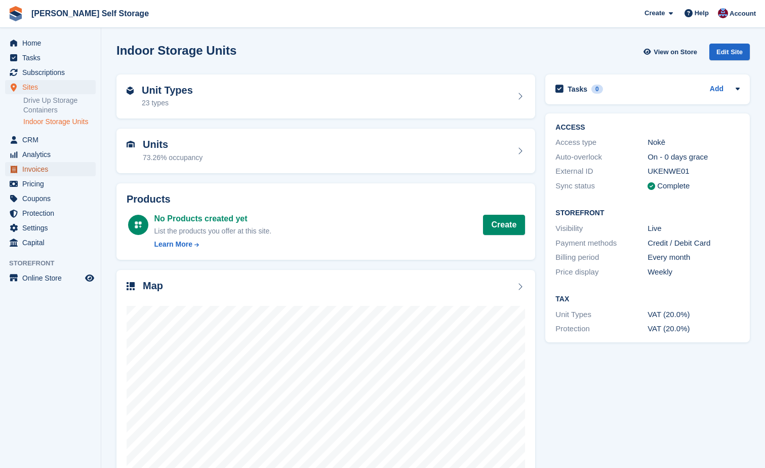
click at [28, 171] on span "Invoices" at bounding box center [52, 169] width 61 height 14
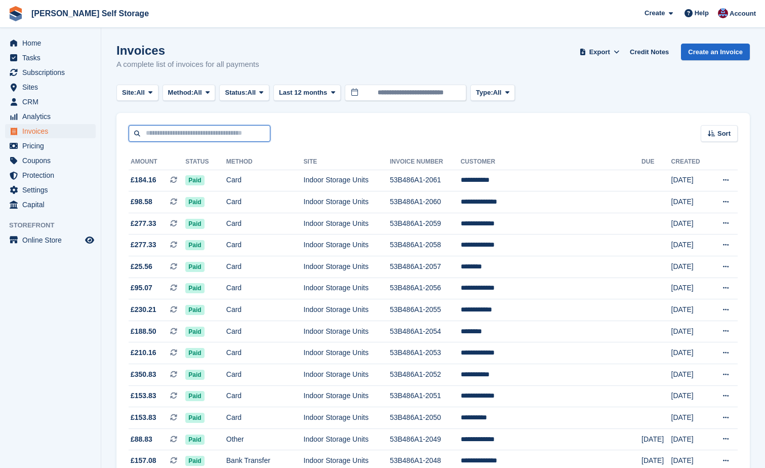
click at [145, 132] on input "text" at bounding box center [200, 133] width 142 height 17
type input "********"
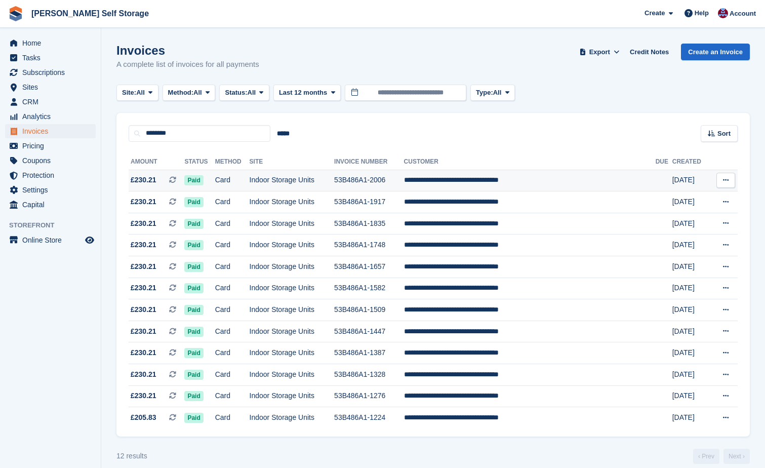
click at [725, 176] on button at bounding box center [726, 180] width 19 height 15
click at [674, 237] on p "View Customer" at bounding box center [687, 237] width 88 height 13
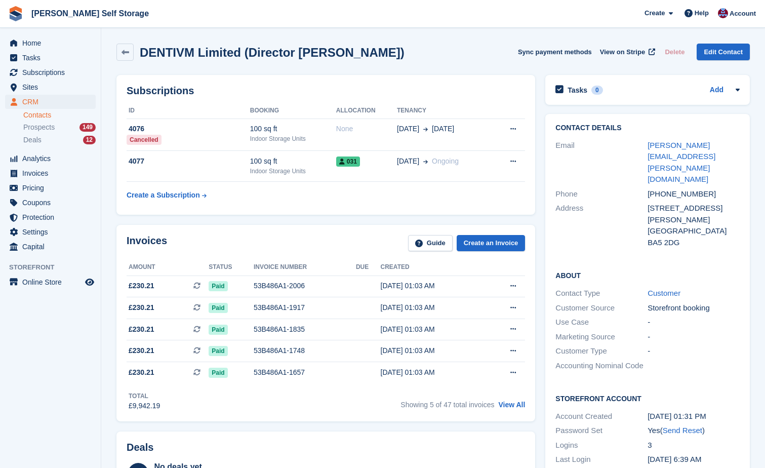
click at [40, 115] on link "Contacts" at bounding box center [59, 115] width 72 height 10
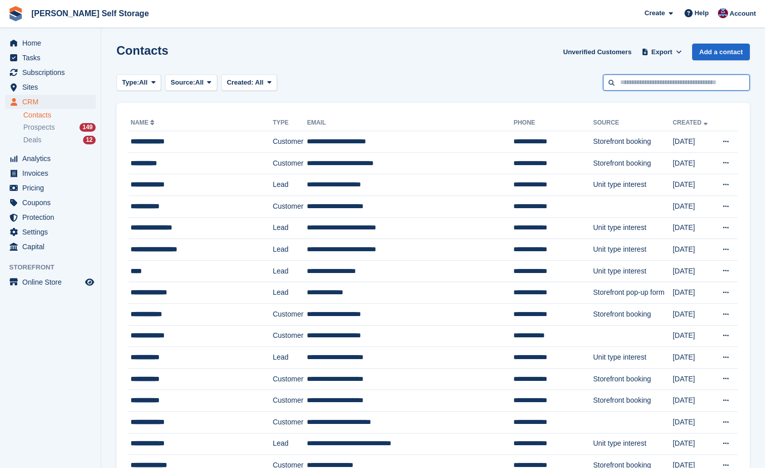
click at [636, 77] on input "text" at bounding box center [676, 82] width 147 height 17
type input "**********"
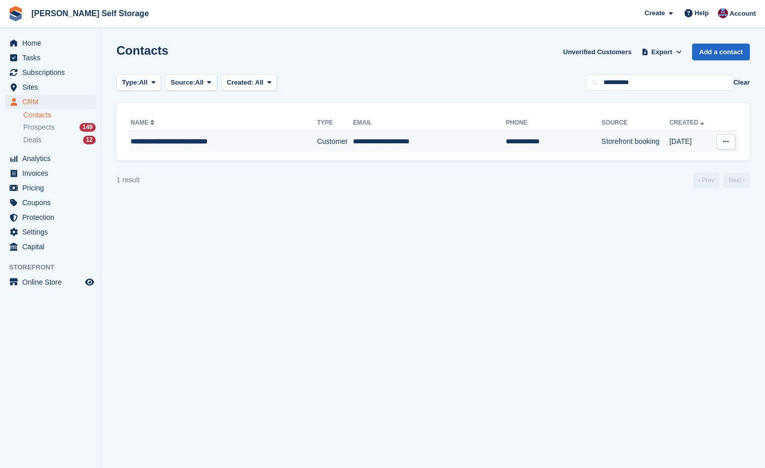
click at [729, 139] on icon at bounding box center [726, 141] width 6 height 7
click at [202, 142] on span "**********" at bounding box center [169, 141] width 77 height 7
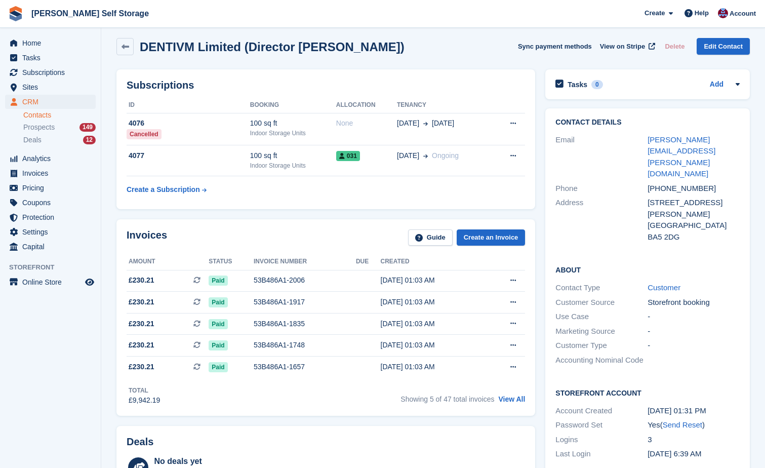
scroll to position [5, 0]
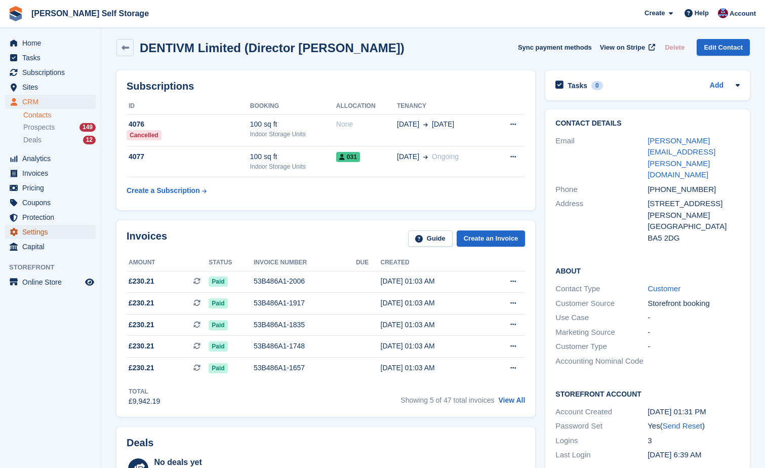
click at [42, 232] on span "Settings" at bounding box center [52, 232] width 61 height 14
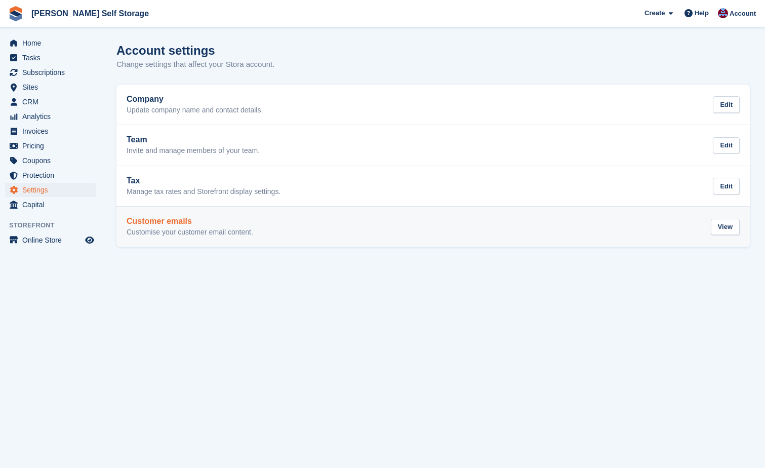
click at [164, 220] on h2 "Customer emails" at bounding box center [190, 221] width 127 height 9
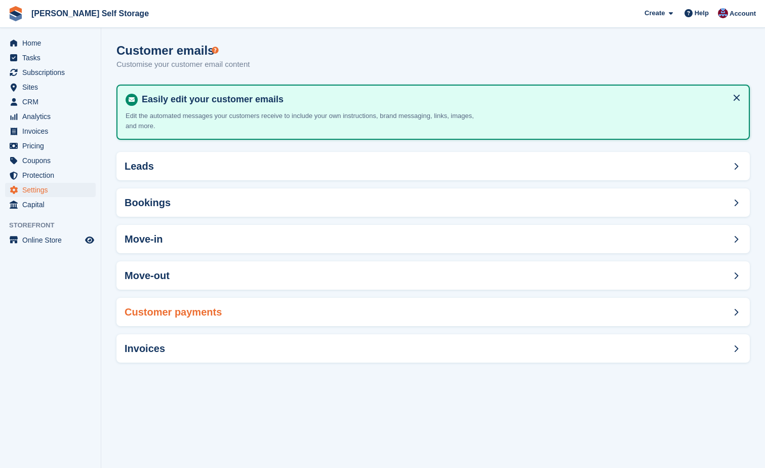
click at [736, 312] on icon at bounding box center [736, 312] width 5 height 8
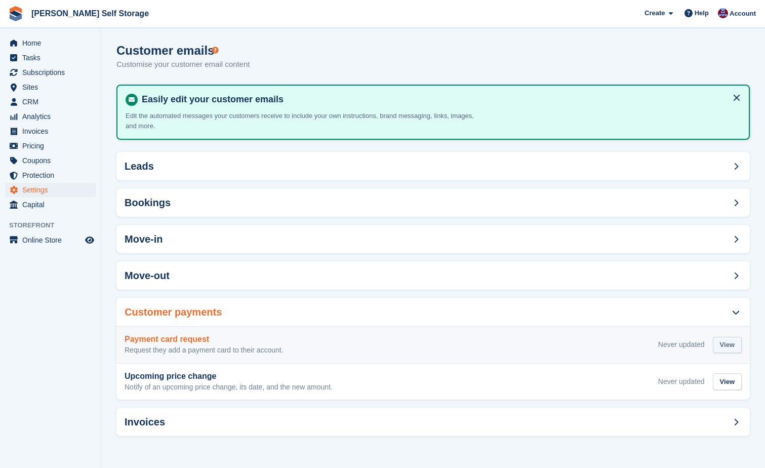
click at [732, 346] on div "View" at bounding box center [727, 345] width 29 height 17
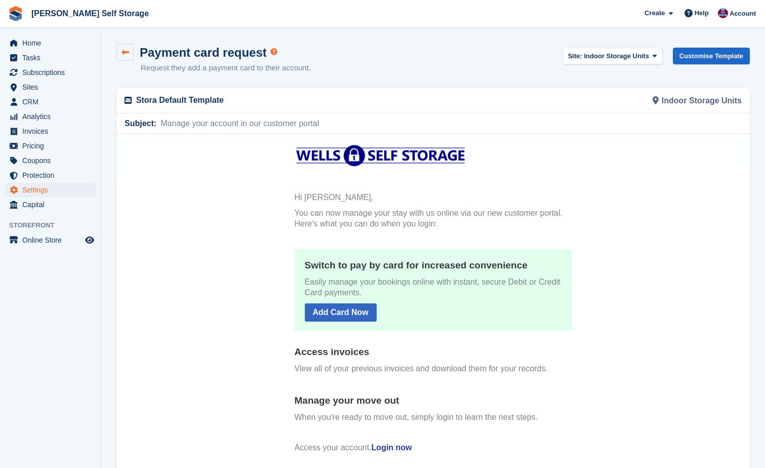
click at [127, 52] on icon at bounding box center [126, 53] width 8 height 8
click at [30, 43] on span "Home" at bounding box center [52, 43] width 61 height 14
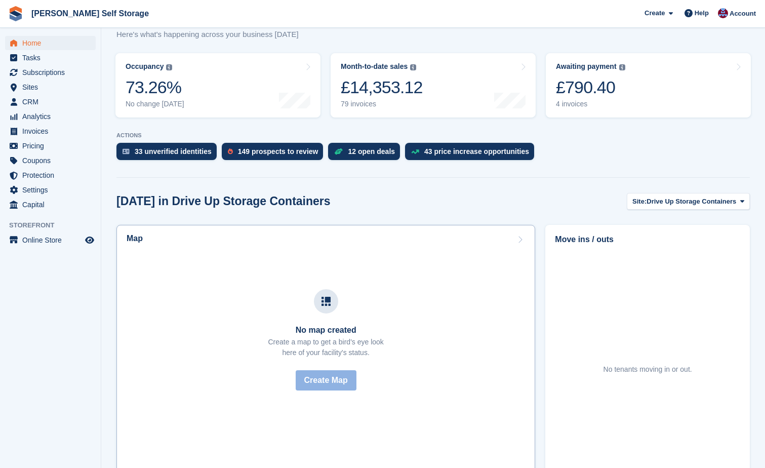
scroll to position [73, 0]
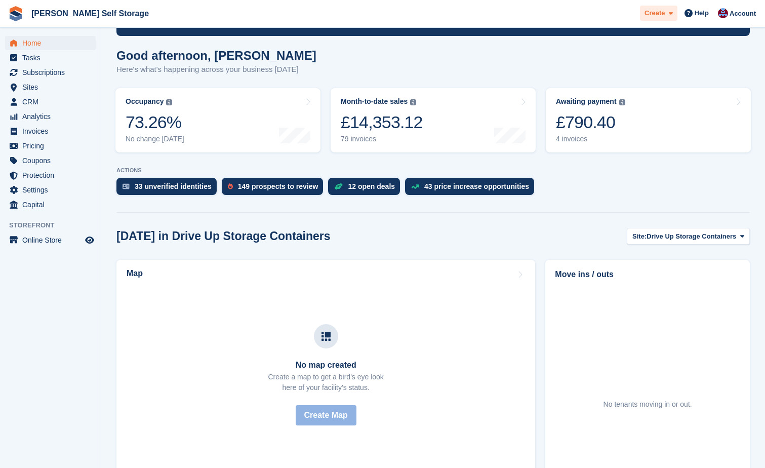
click at [671, 16] on span at bounding box center [669, 14] width 8 height 12
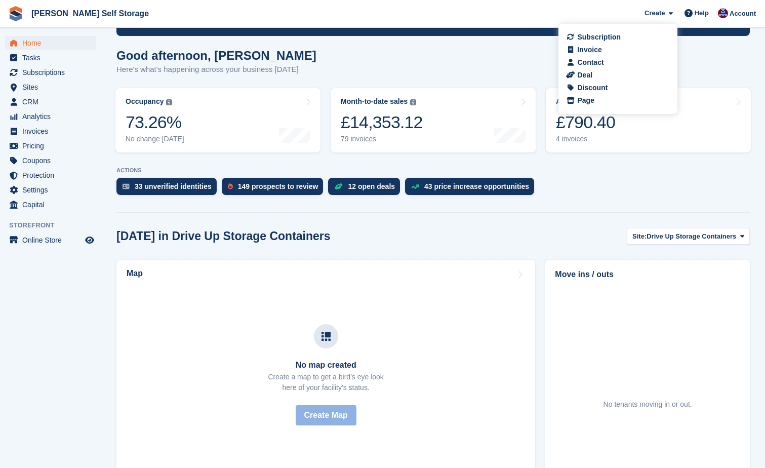
click at [586, 62] on div "Contact" at bounding box center [590, 62] width 26 height 11
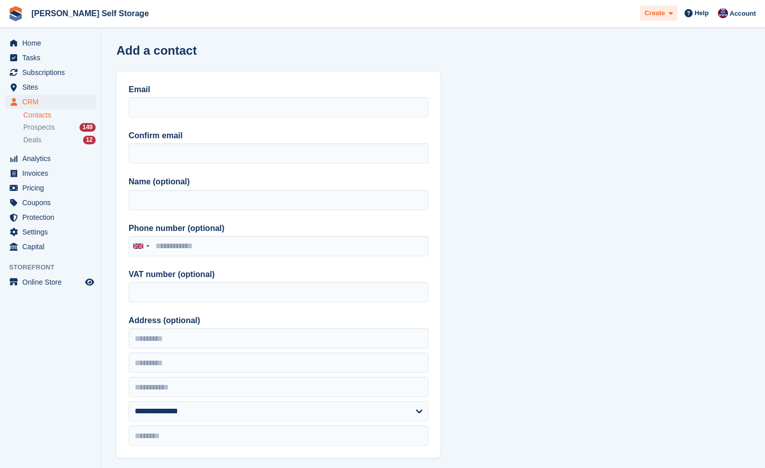
click at [669, 14] on span at bounding box center [669, 14] width 8 height 12
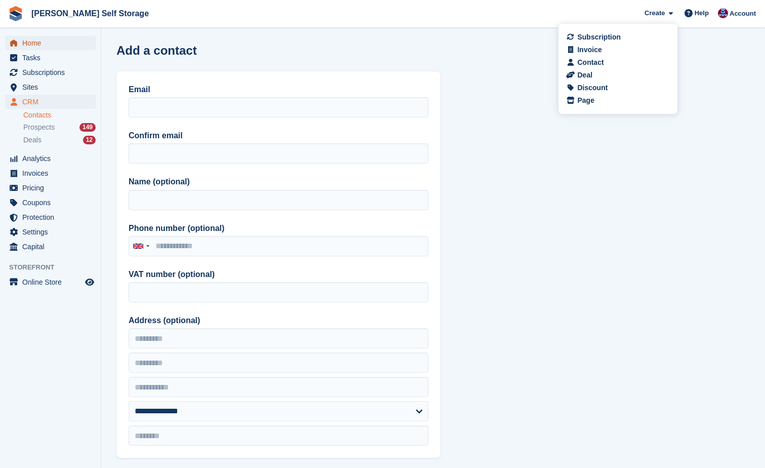
click at [21, 42] on link "Home" at bounding box center [50, 43] width 91 height 14
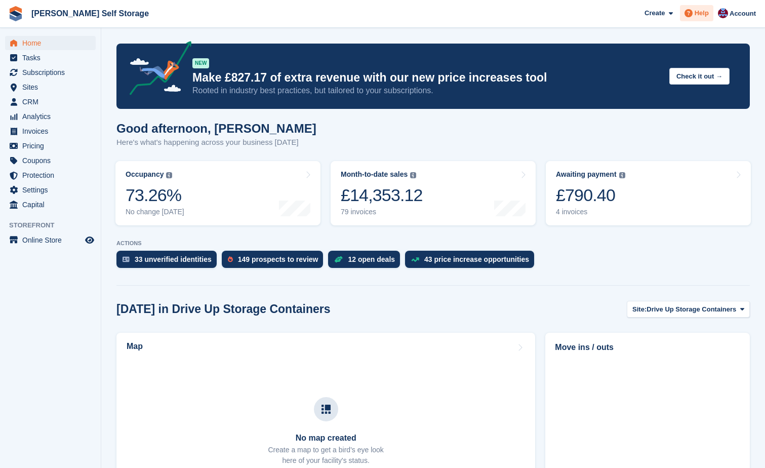
click at [699, 16] on span "Help" at bounding box center [702, 13] width 14 height 10
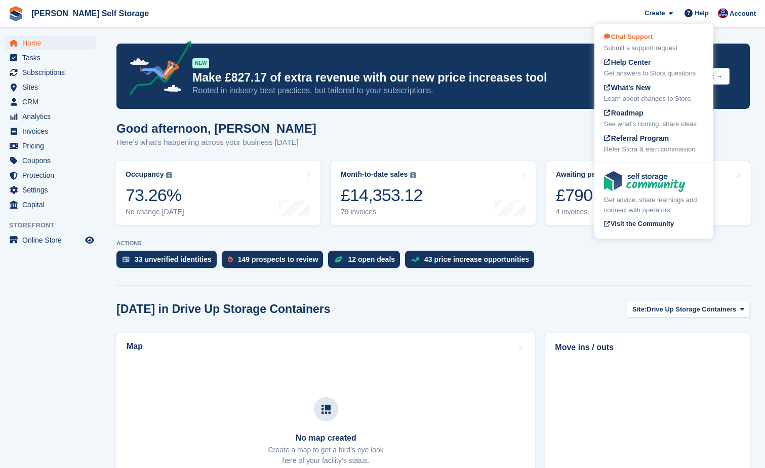
click at [635, 38] on span "Chat Support" at bounding box center [628, 37] width 49 height 8
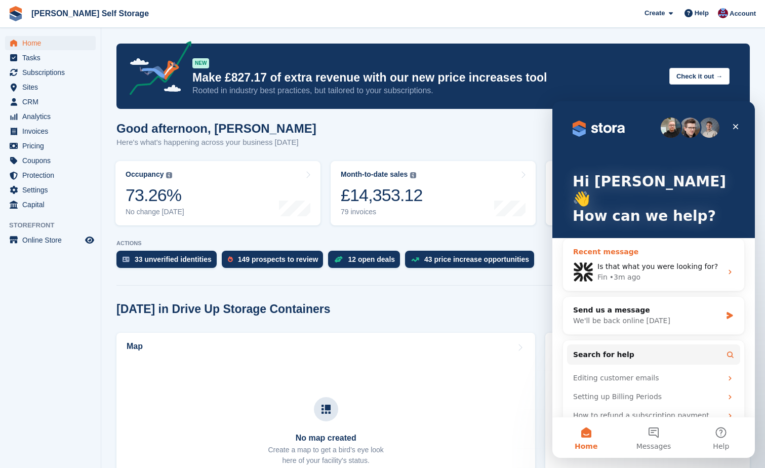
click at [637, 262] on span "Is that what you were looking for?" at bounding box center [658, 266] width 121 height 8
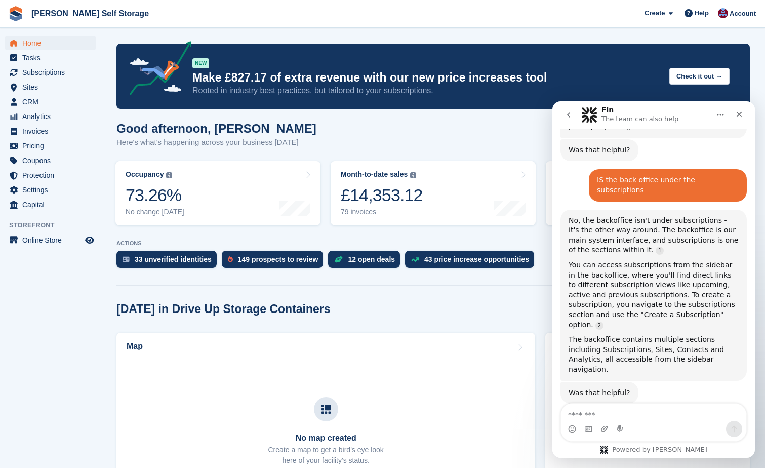
scroll to position [1414, 0]
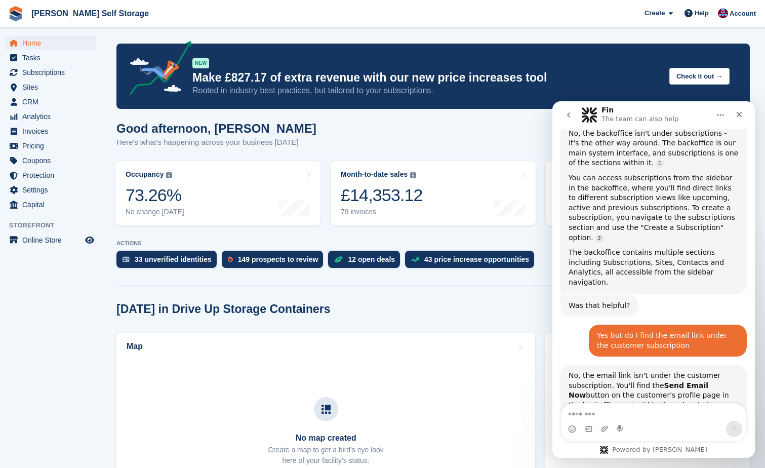
click at [579, 412] on textarea "Message…" at bounding box center [653, 412] width 185 height 17
type textarea "*"
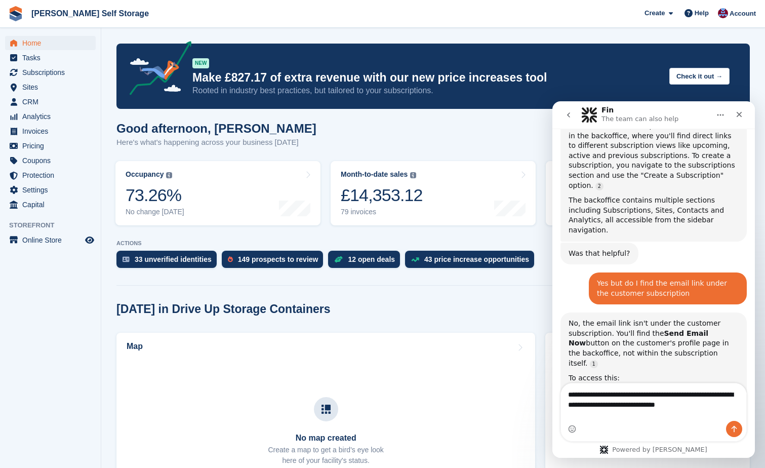
scroll to position [1477, 0]
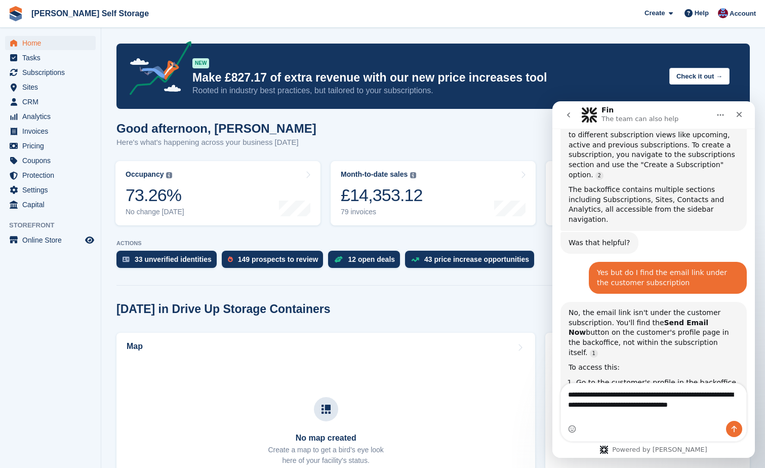
type textarea "**********"
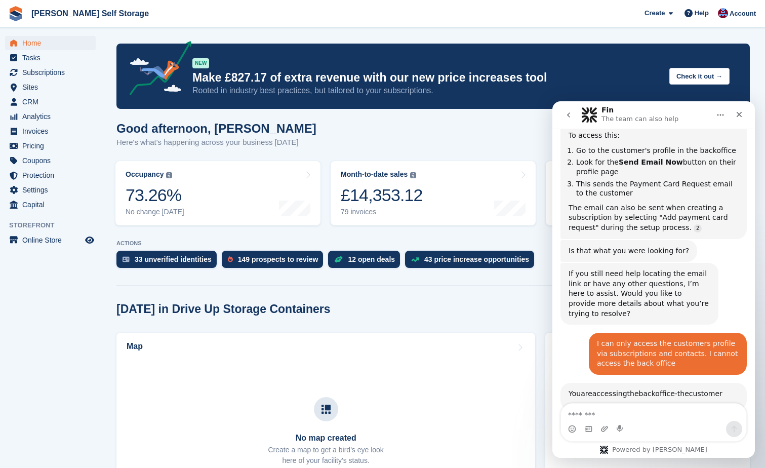
scroll to position [1732, 0]
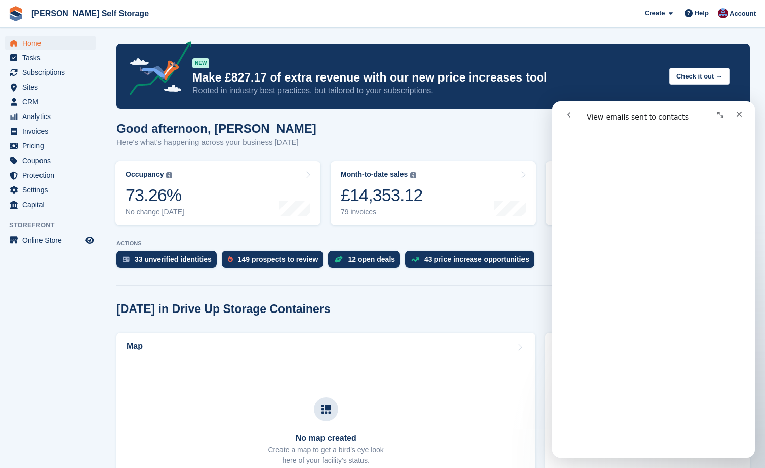
scroll to position [588, 0]
click at [34, 71] on span "Subscriptions" at bounding box center [52, 72] width 61 height 14
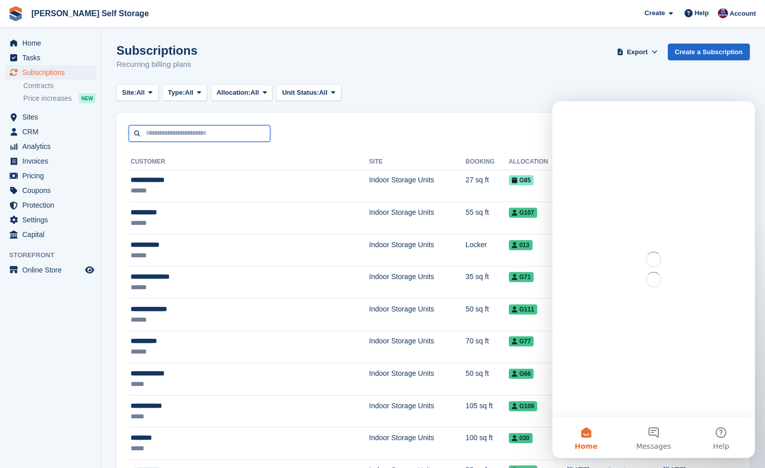
click at [169, 130] on input "text" at bounding box center [200, 133] width 142 height 17
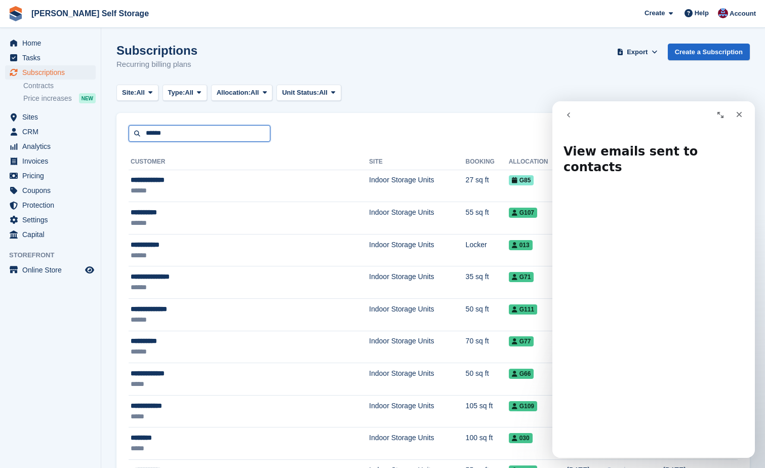
type input "**********"
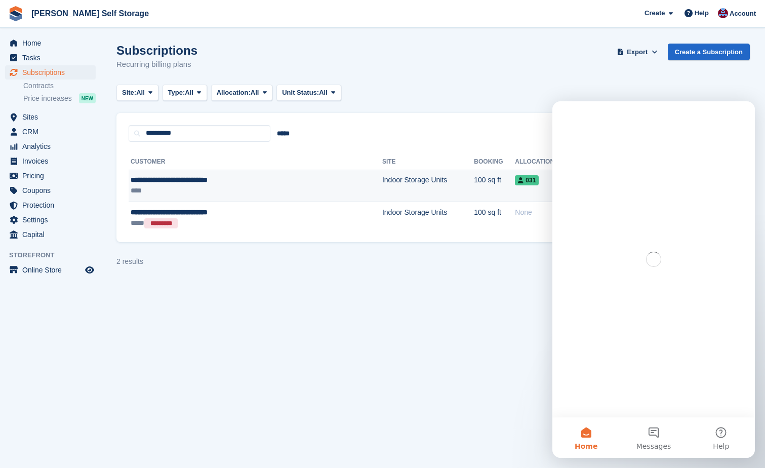
click at [158, 180] on span "**********" at bounding box center [169, 179] width 77 height 7
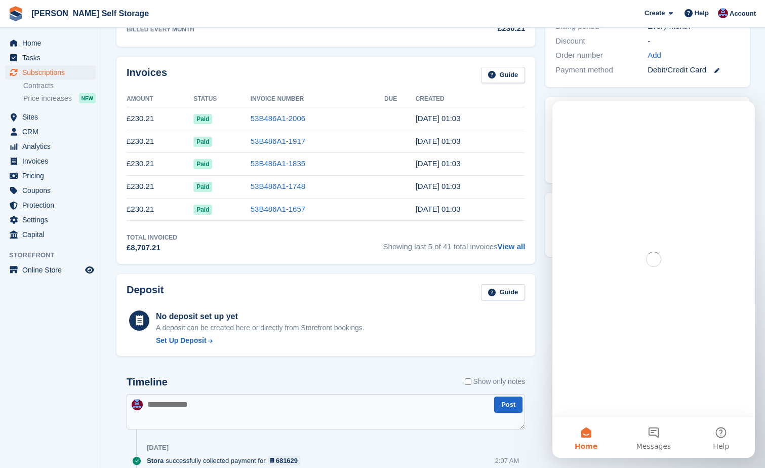
scroll to position [411, 0]
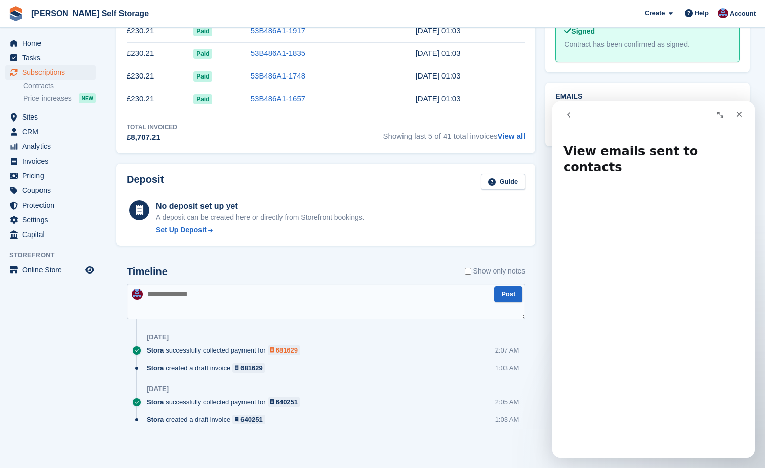
click at [282, 346] on div "681629" at bounding box center [287, 350] width 22 height 10
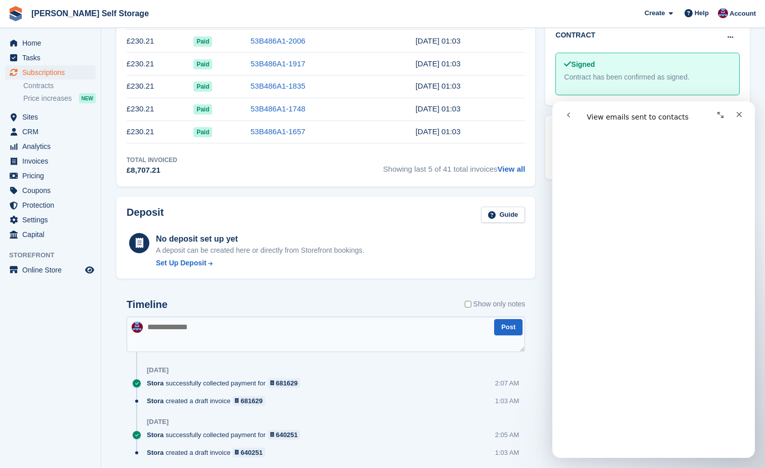
scroll to position [360, 0]
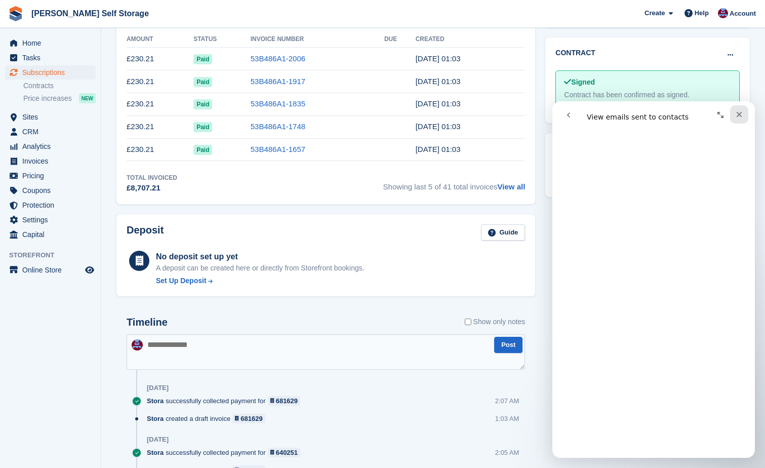
click at [742, 112] on icon "Close" at bounding box center [740, 115] width 6 height 6
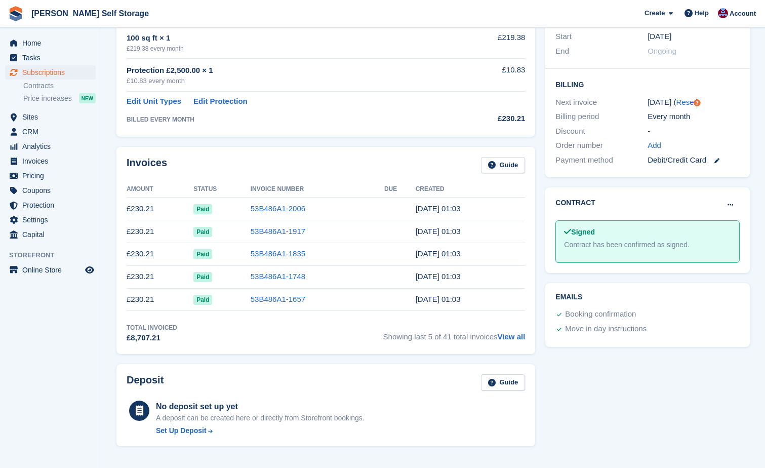
scroll to position [208, 0]
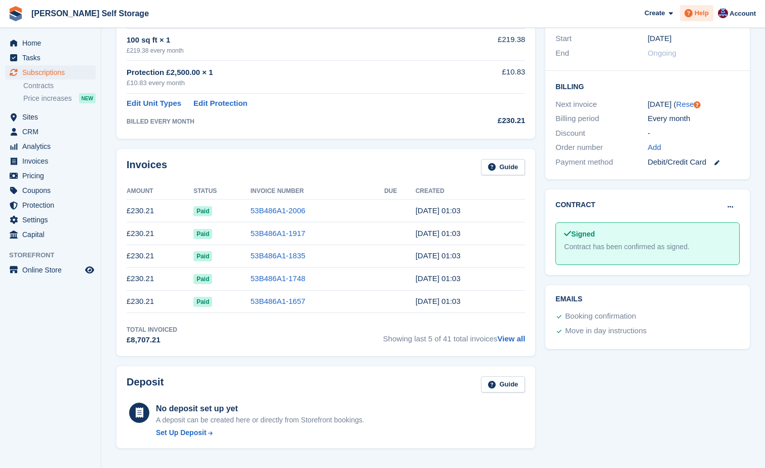
click at [704, 8] on div "Help" at bounding box center [696, 13] width 33 height 16
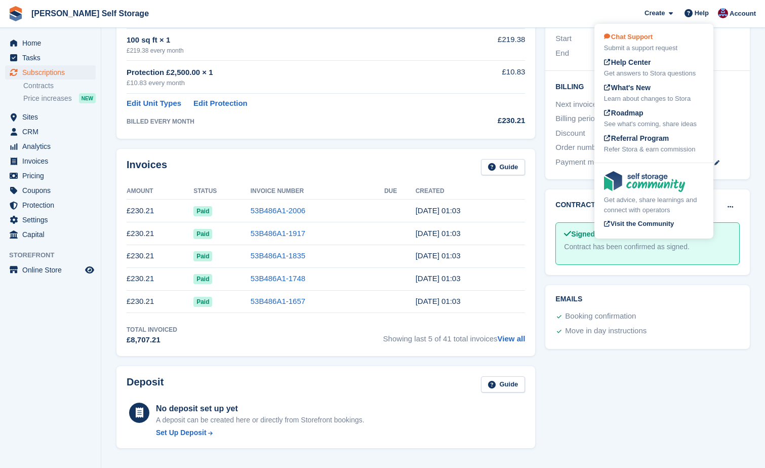
click at [641, 37] on span "Chat Support" at bounding box center [628, 37] width 49 height 8
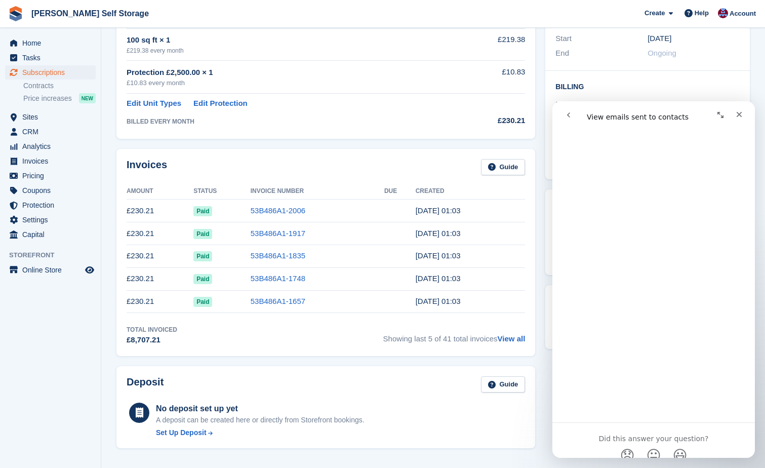
scroll to position [840, 0]
click at [737, 112] on icon "Close" at bounding box center [739, 114] width 8 height 8
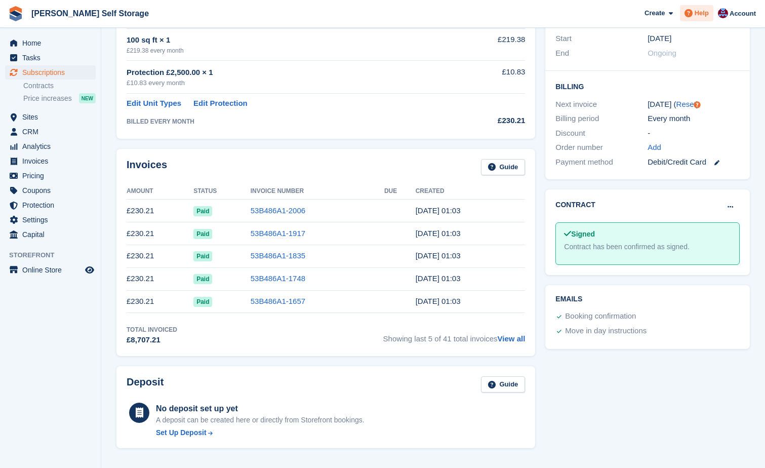
click at [701, 14] on span "Help" at bounding box center [702, 13] width 14 height 10
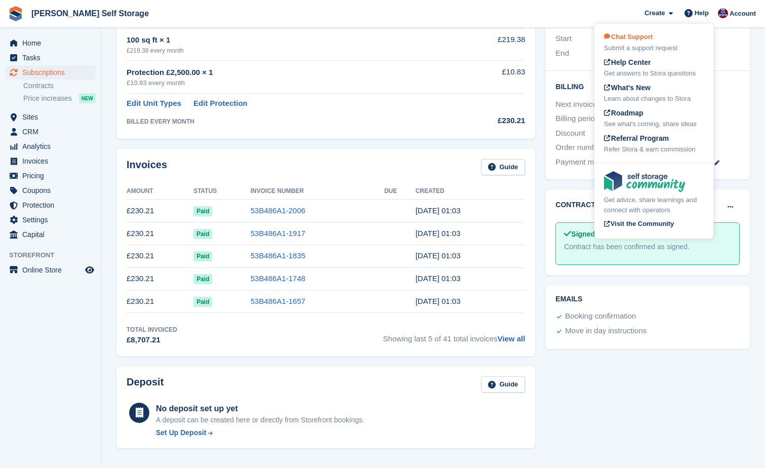
click at [630, 35] on span "Chat Support" at bounding box center [628, 37] width 49 height 8
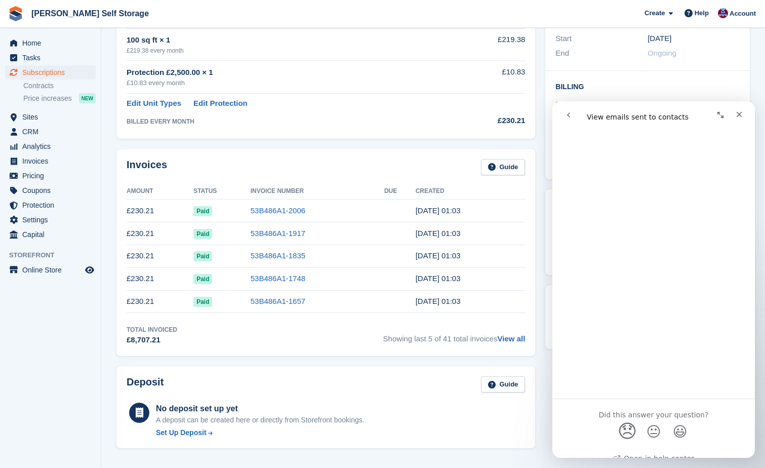
click at [626, 418] on span "😞" at bounding box center [628, 431] width 20 height 27
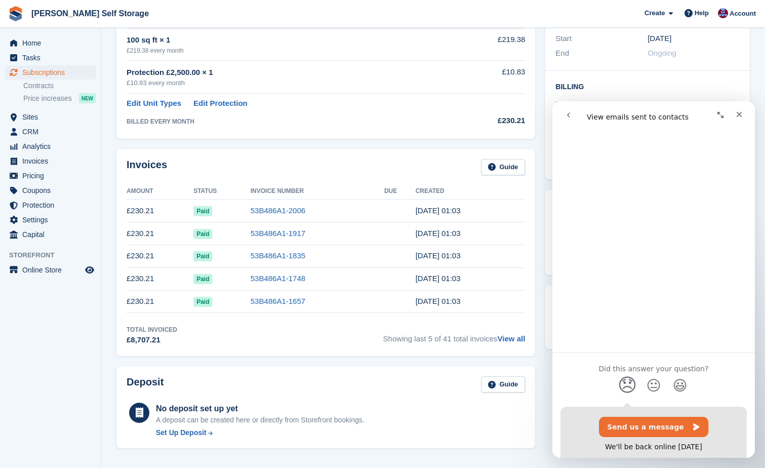
scroll to position [910, 0]
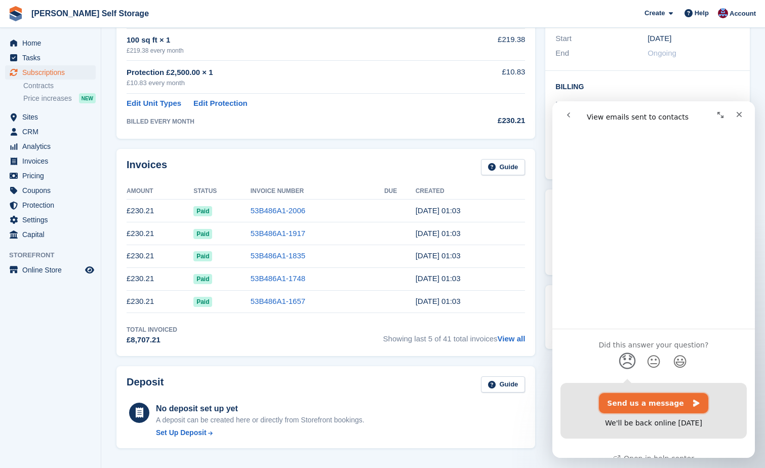
click at [647, 393] on button "Send us a message" at bounding box center [653, 403] width 109 height 20
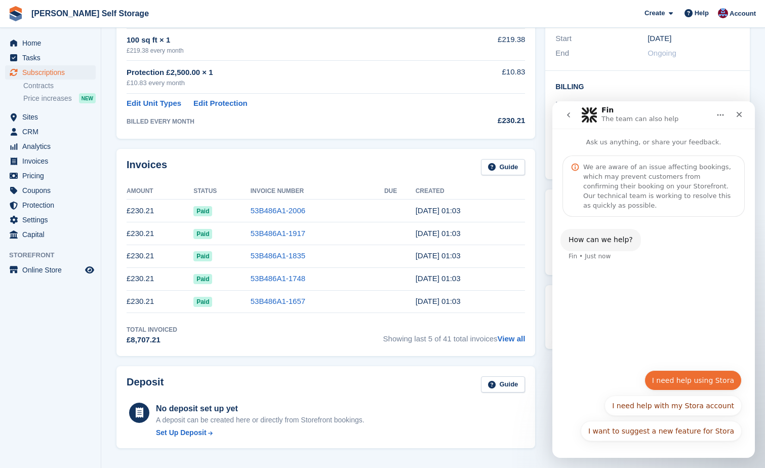
click at [711, 381] on button "I need help using Stora" at bounding box center [693, 380] width 97 height 20
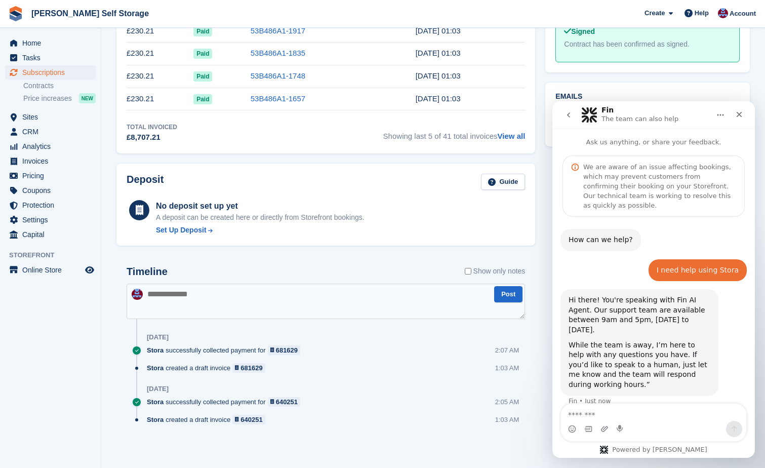
scroll to position [22, 0]
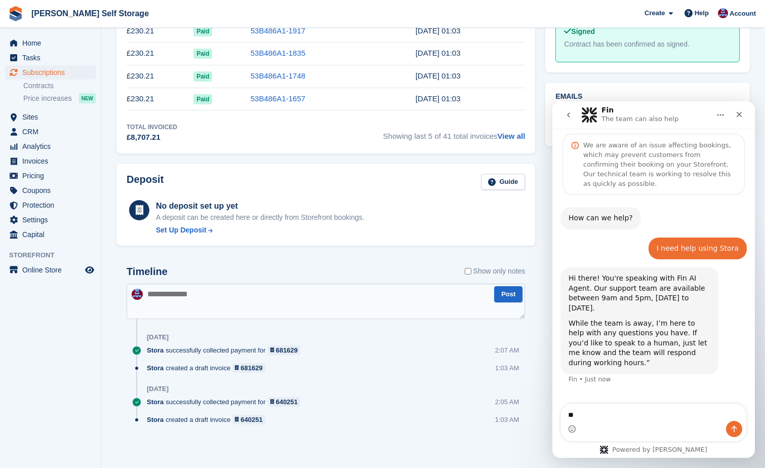
type textarea "*"
click at [630, 411] on textarea "**********" at bounding box center [653, 402] width 185 height 17
drag, startPoint x: 642, startPoint y: 416, endPoint x: 647, endPoint y: 413, distance: 5.7
click at [645, 411] on textarea "**********" at bounding box center [653, 402] width 185 height 17
click at [742, 411] on textarea "**********" at bounding box center [653, 402] width 185 height 17
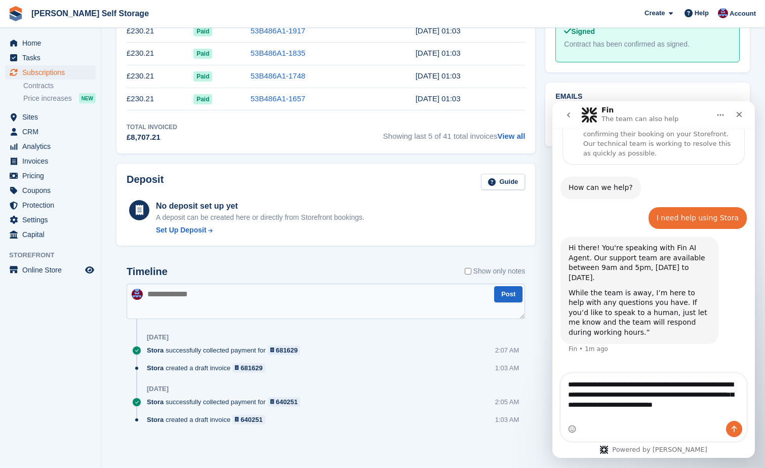
scroll to position [42, 0]
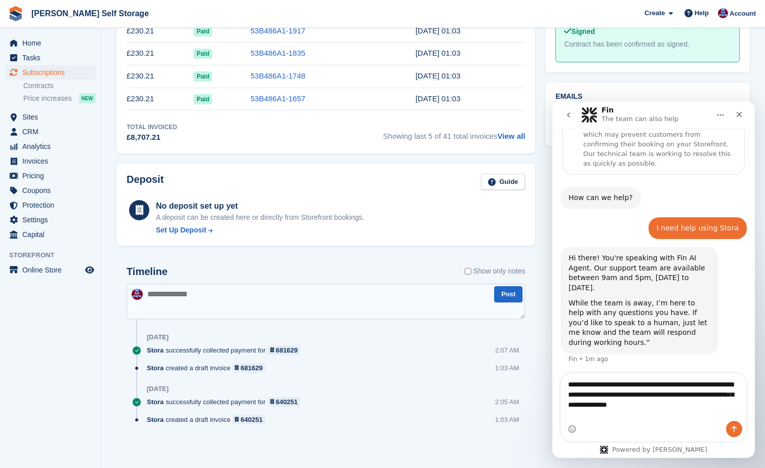
type textarea "**********"
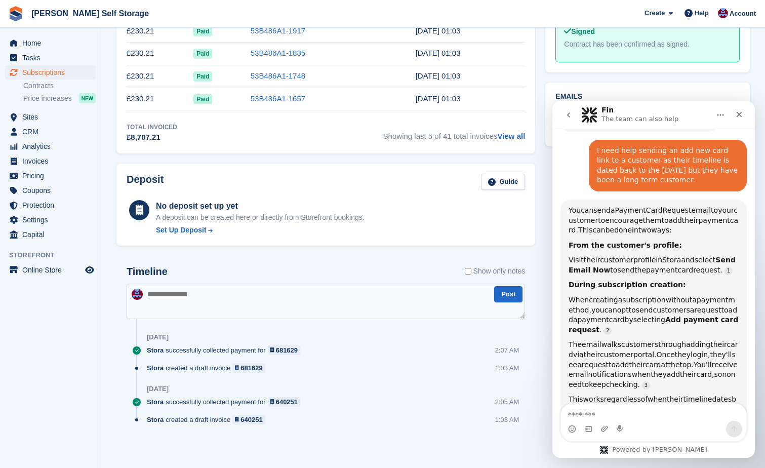
scroll to position [273, 0]
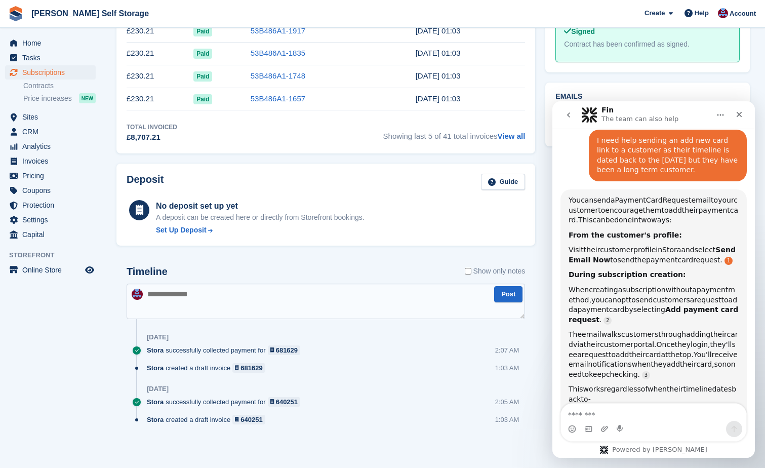
click at [725, 257] on link "Fin says…" at bounding box center [729, 261] width 8 height 8
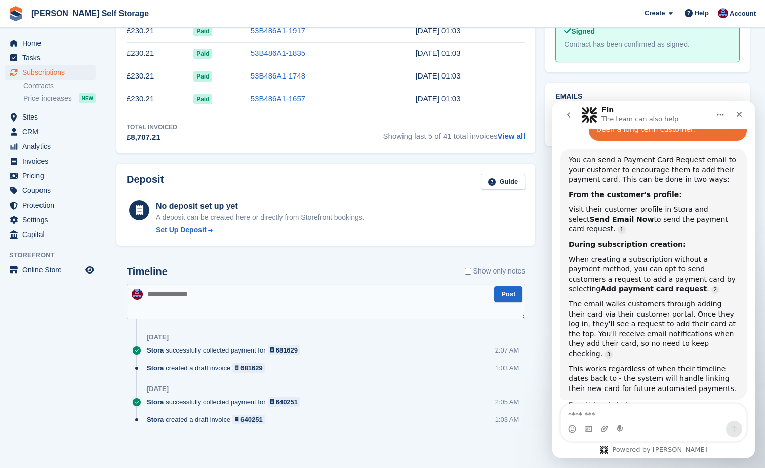
scroll to position [317, 0]
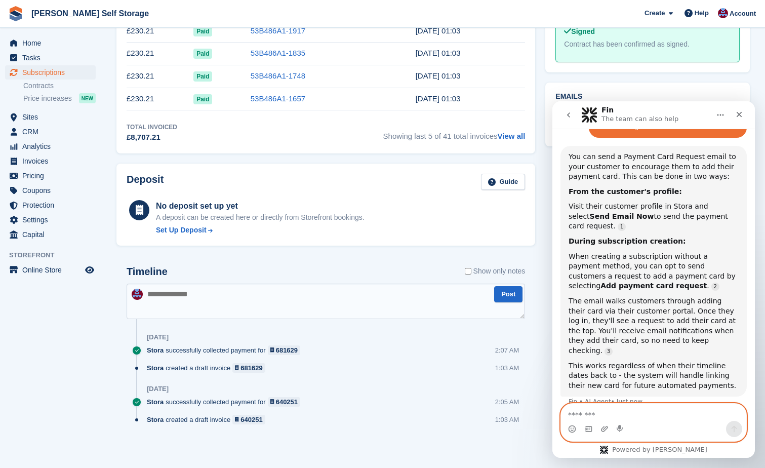
click at [567, 412] on textarea "Message…" at bounding box center [653, 412] width 185 height 17
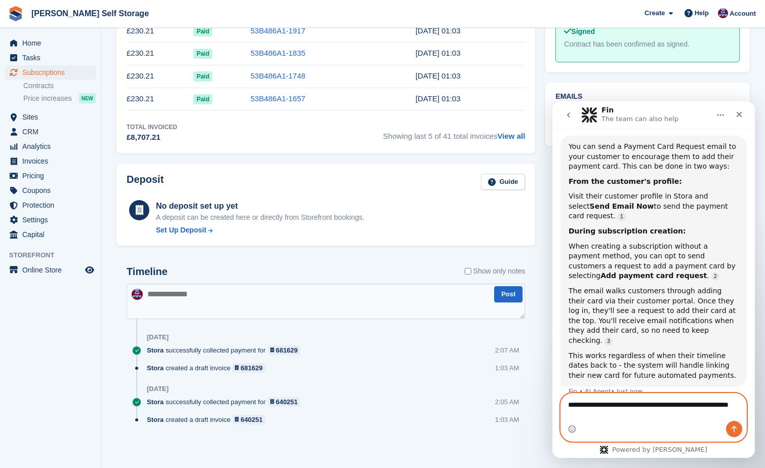
type textarea "**********"
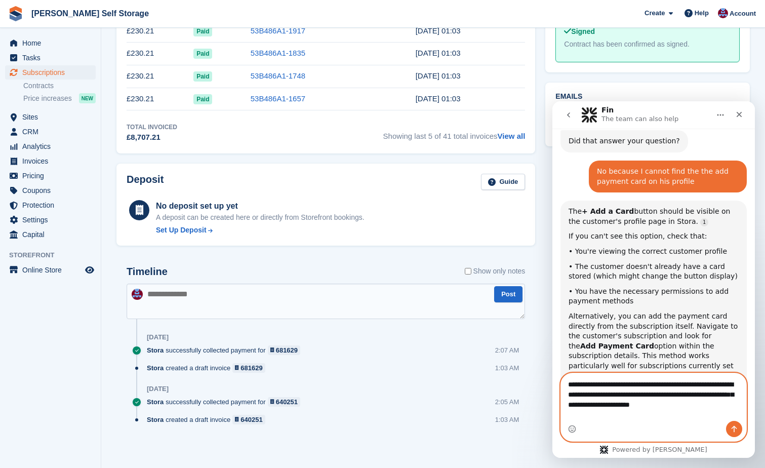
scroll to position [604, 0]
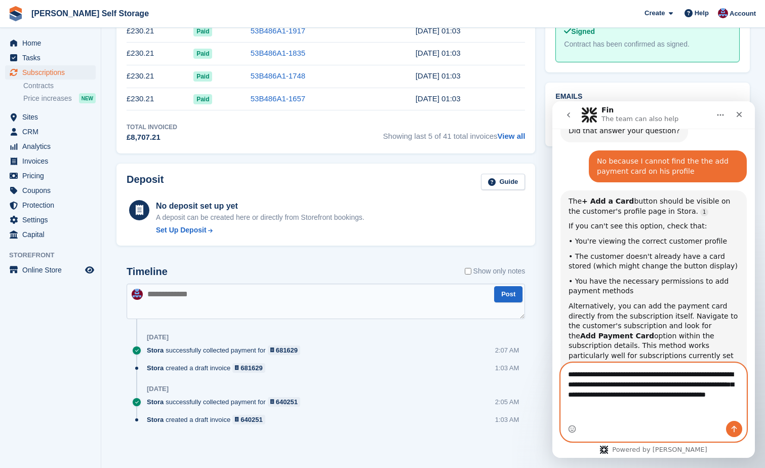
type textarea "**********"
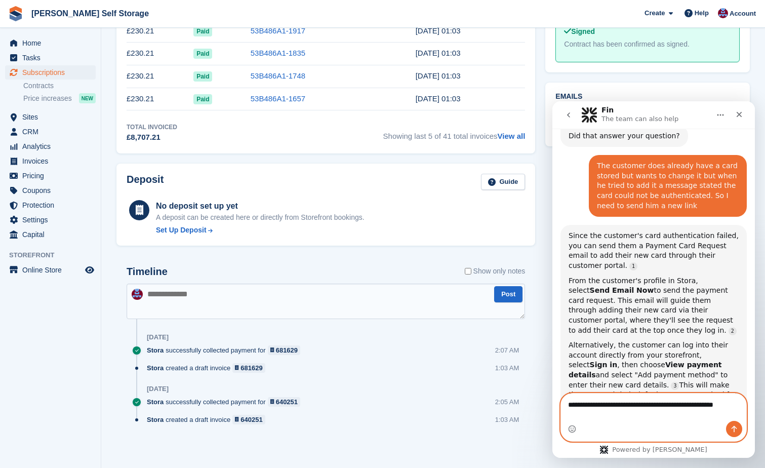
scroll to position [877, 0]
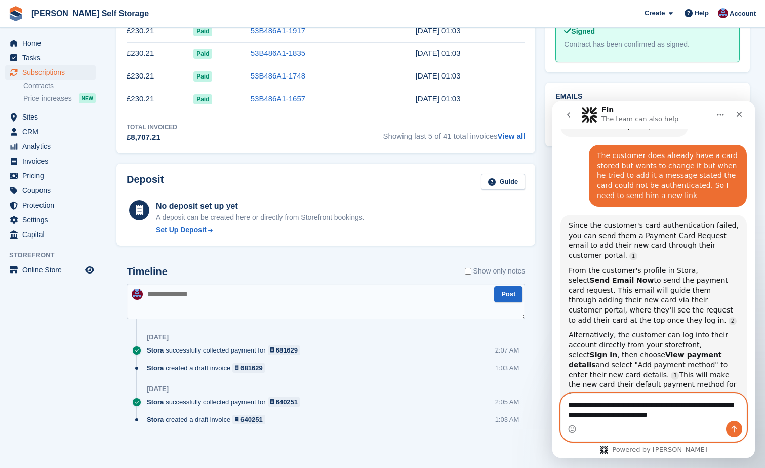
type textarea "**********"
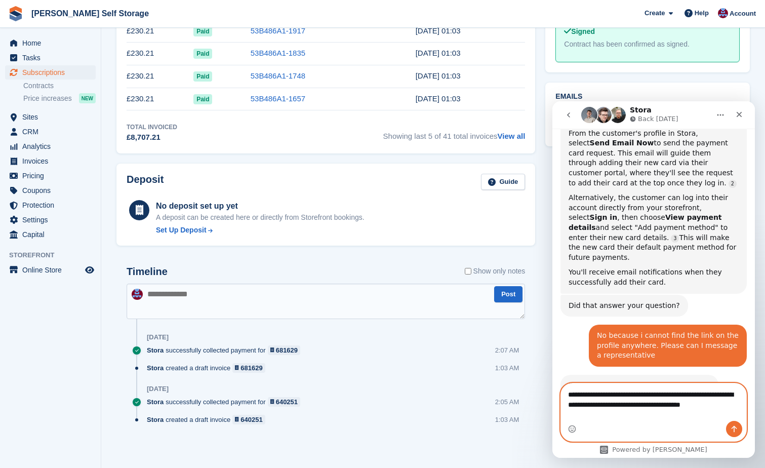
scroll to position [1026, 0]
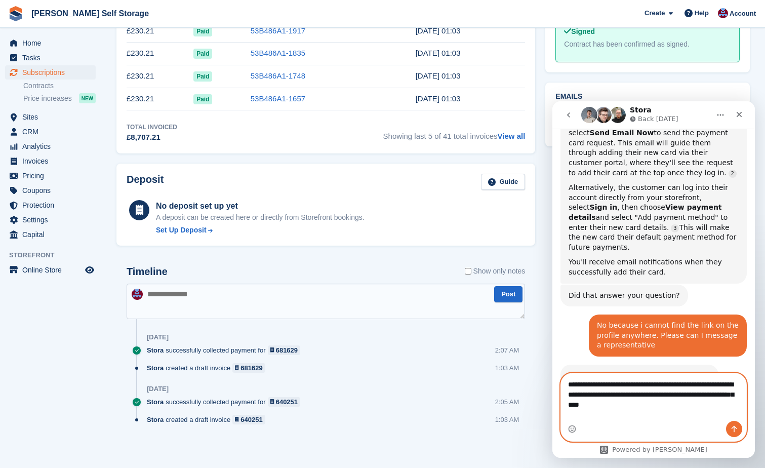
type textarea "**********"
click at [732, 428] on icon "Send a message…" at bounding box center [734, 429] width 8 height 8
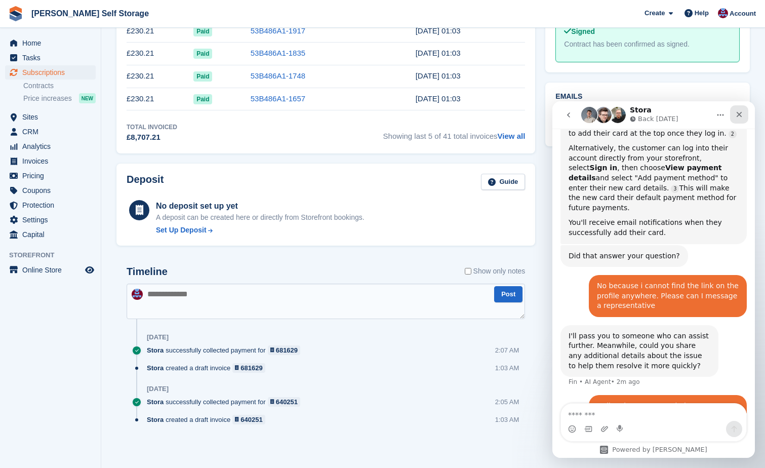
click at [740, 112] on icon "Close" at bounding box center [739, 114] width 8 height 8
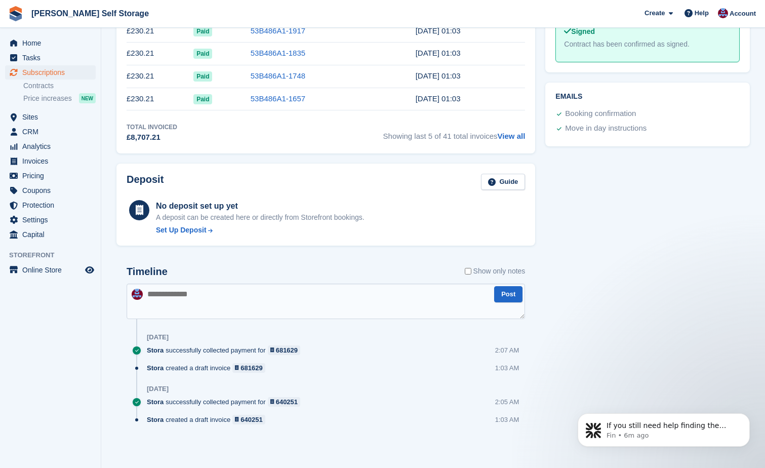
scroll to position [1130, 0]
